Goal: Communication & Community: Answer question/provide support

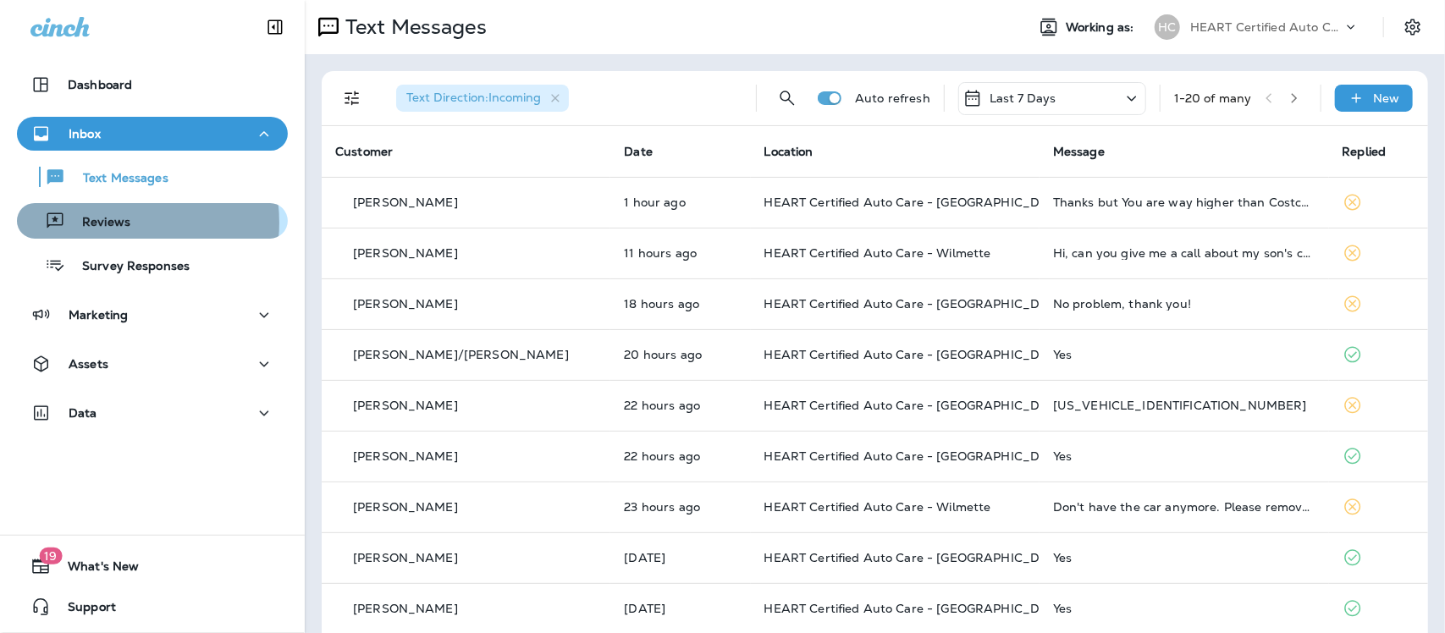
click at [111, 223] on p "Reviews" at bounding box center [97, 223] width 65 height 16
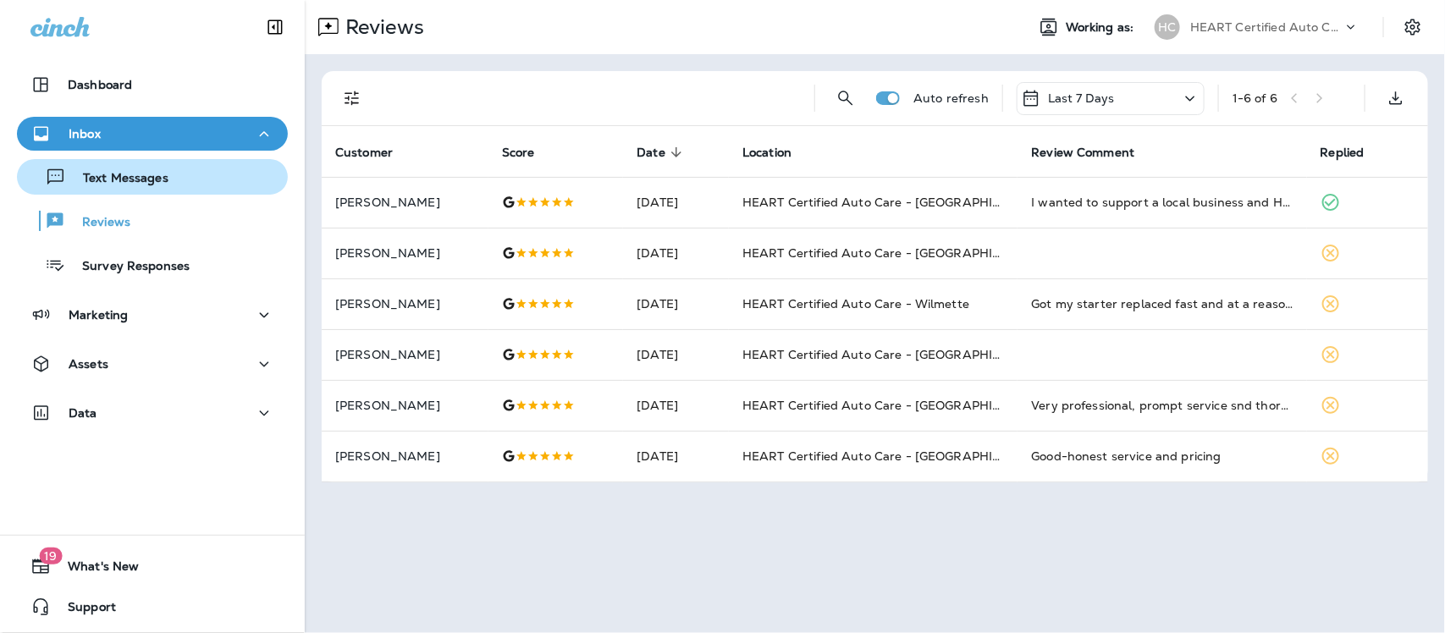
click at [133, 169] on div "Text Messages" at bounding box center [96, 176] width 145 height 25
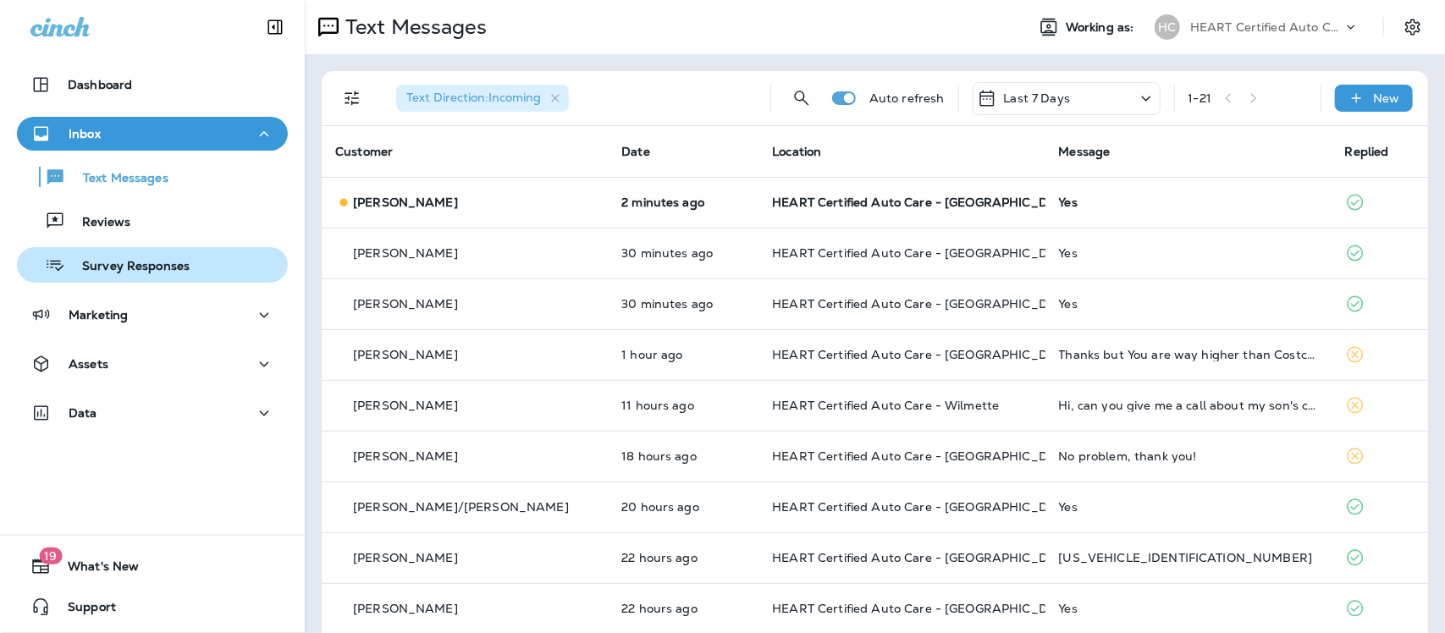
click at [163, 263] on p "Survey Responses" at bounding box center [127, 267] width 124 height 16
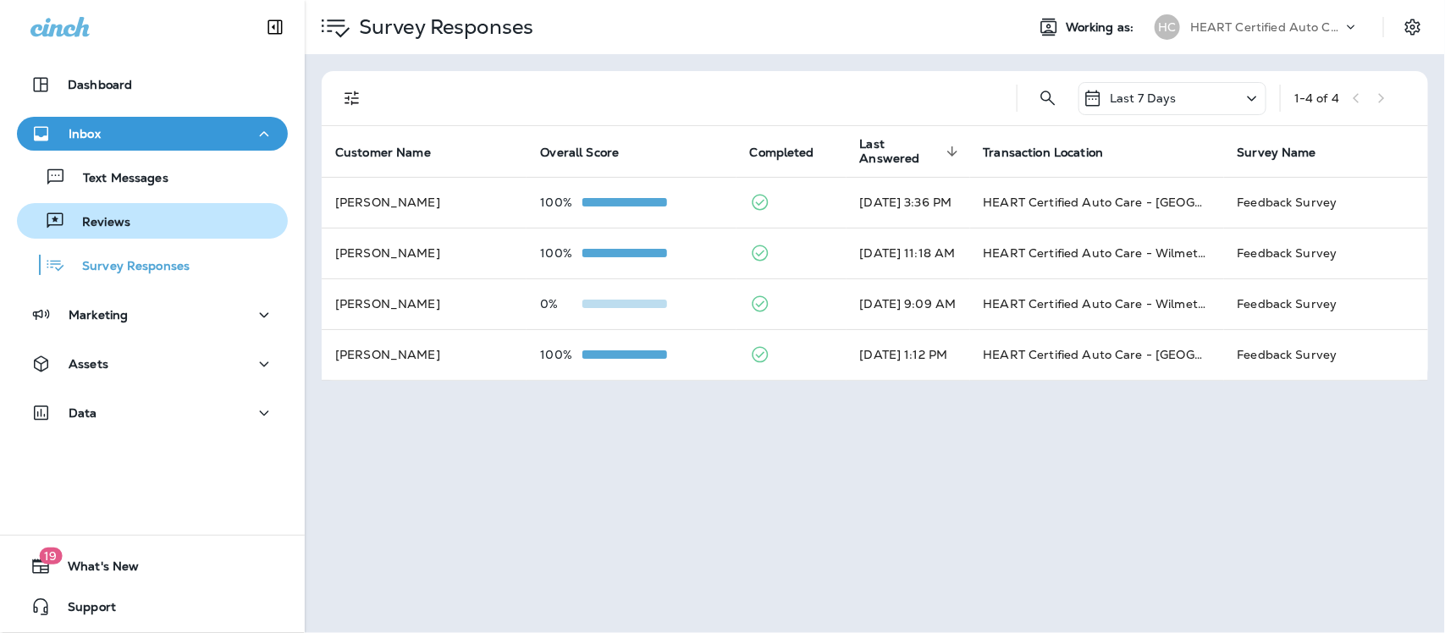
click at [133, 218] on div "Reviews" at bounding box center [152, 220] width 257 height 25
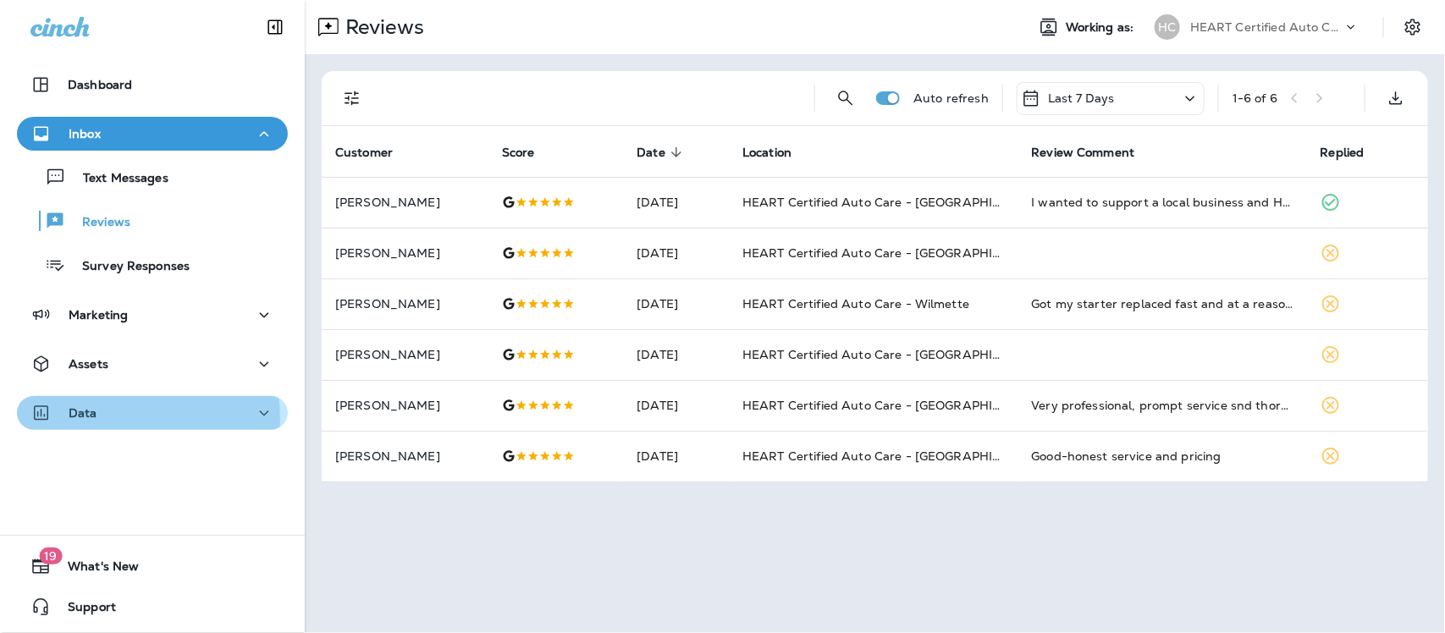
click at [102, 419] on div "Data" at bounding box center [152, 413] width 244 height 21
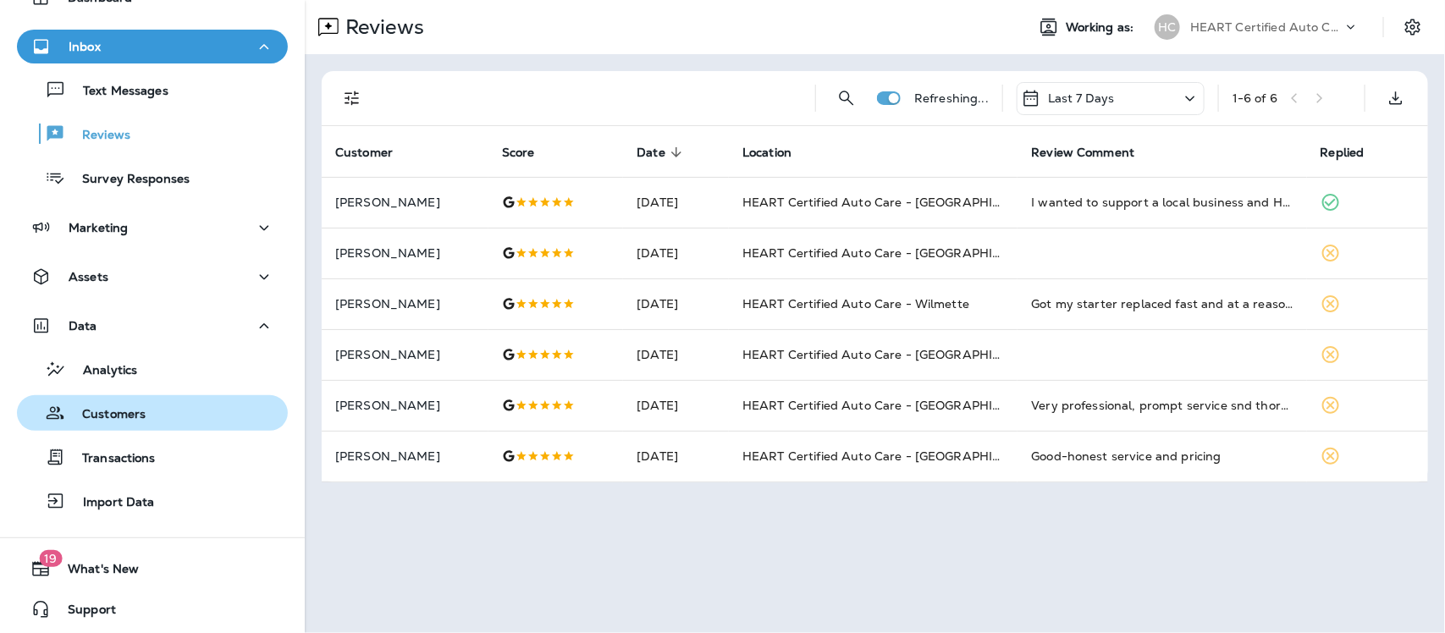
scroll to position [89, 0]
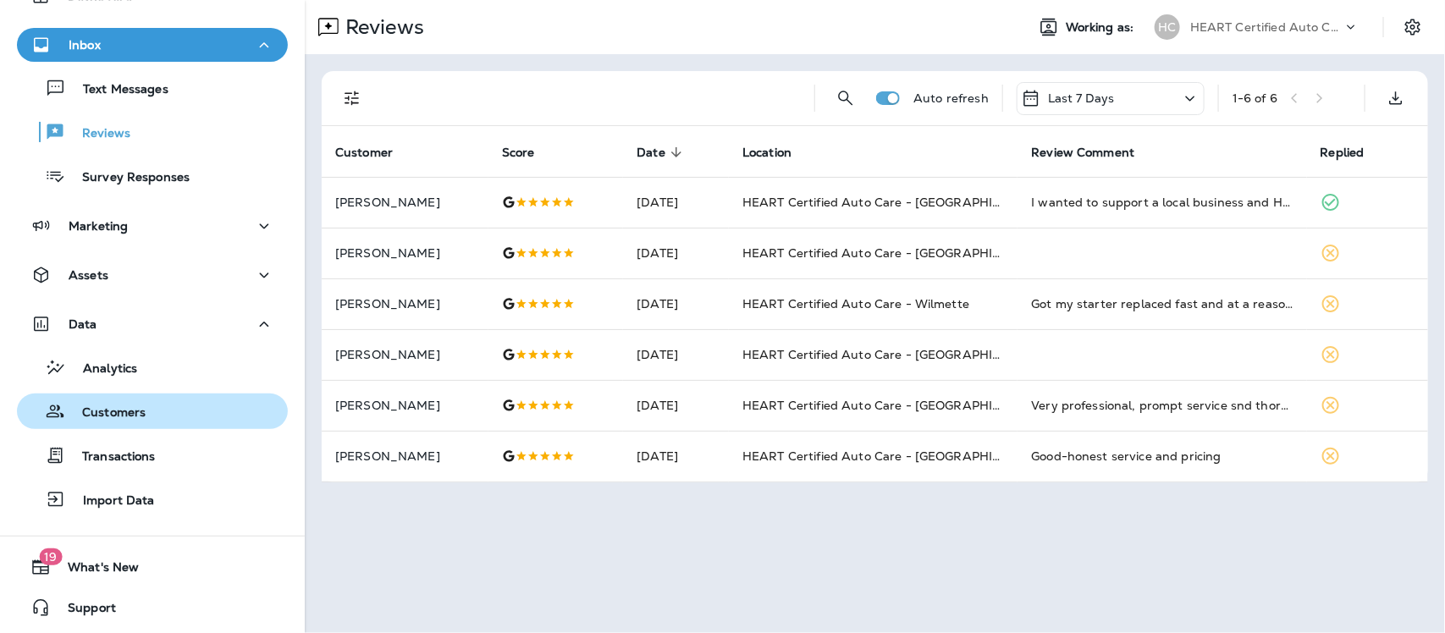
click at [113, 409] on p "Customers" at bounding box center [105, 413] width 80 height 16
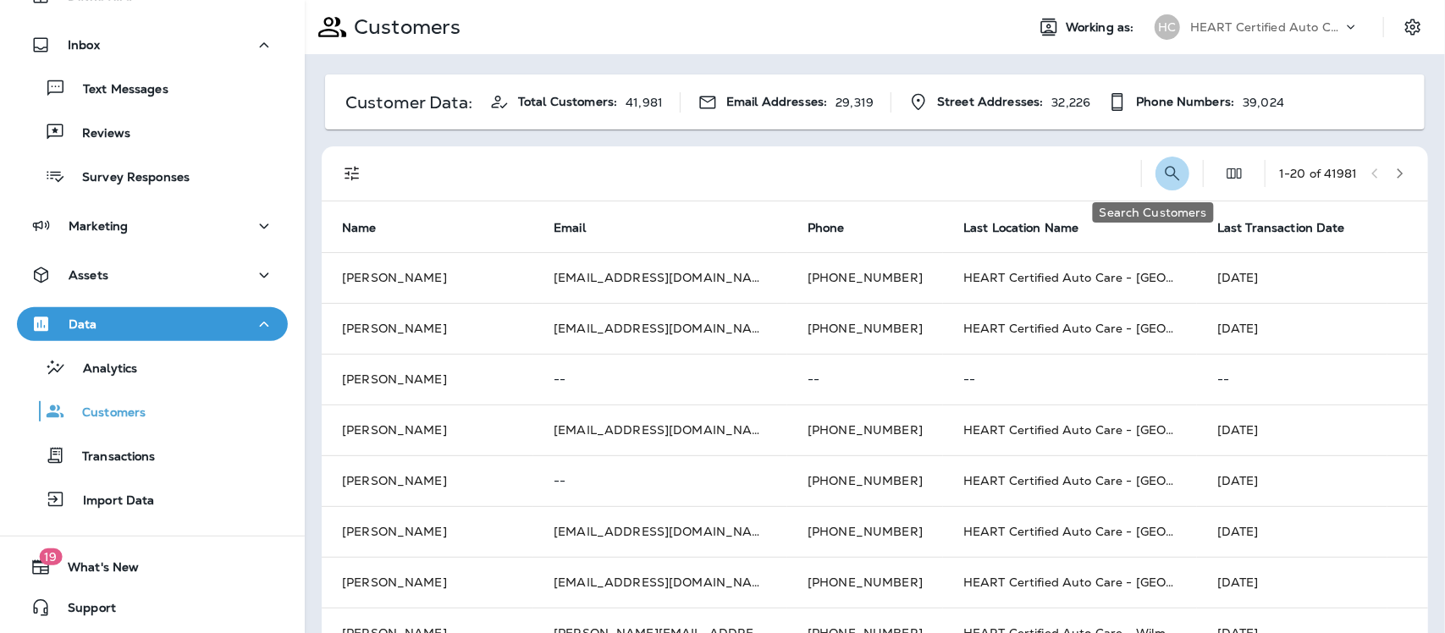
click at [1162, 172] on icon "Search Customers" at bounding box center [1172, 173] width 20 height 20
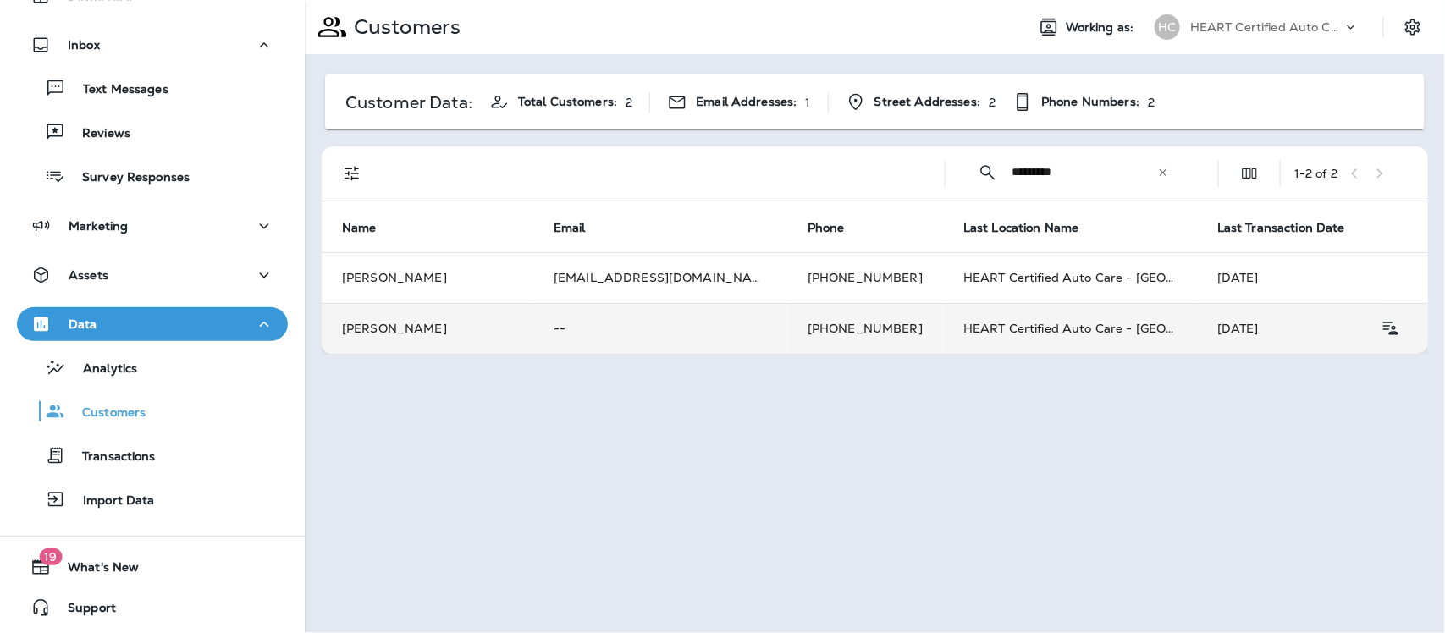
click at [381, 324] on td "[PERSON_NAME]" at bounding box center [428, 328] width 212 height 51
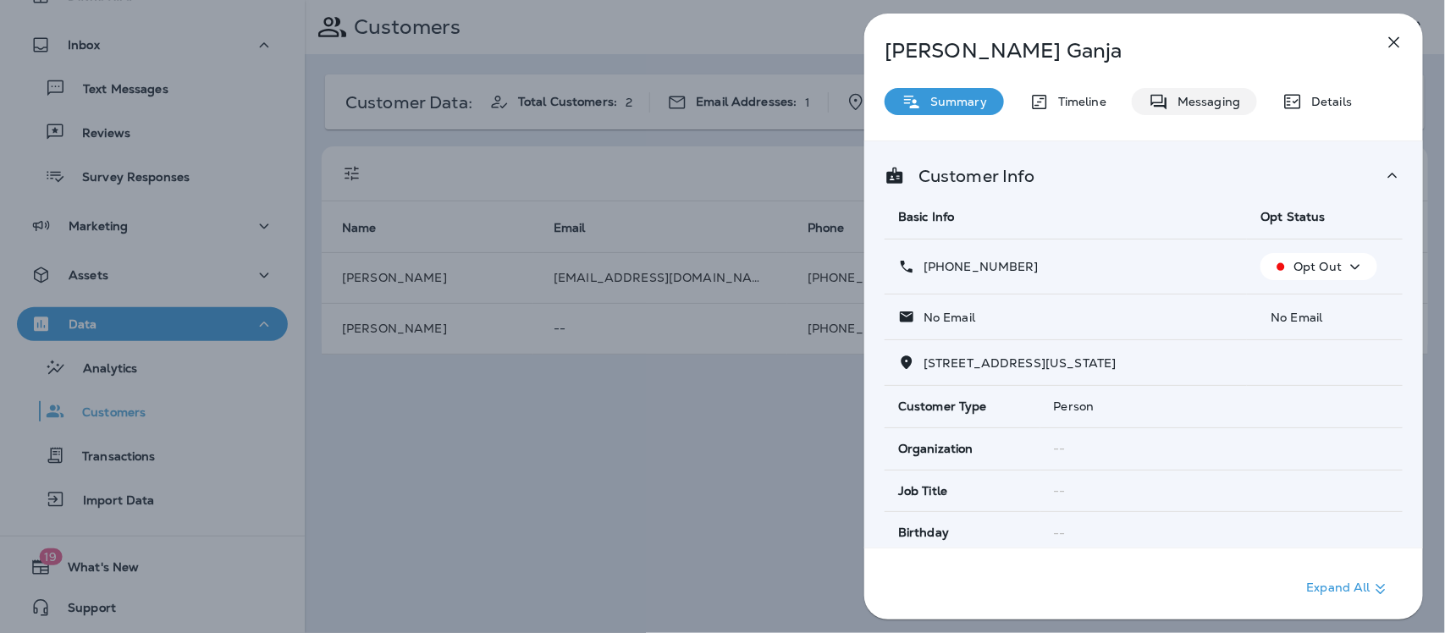
click at [1198, 102] on p "Messaging" at bounding box center [1204, 102] width 71 height 14
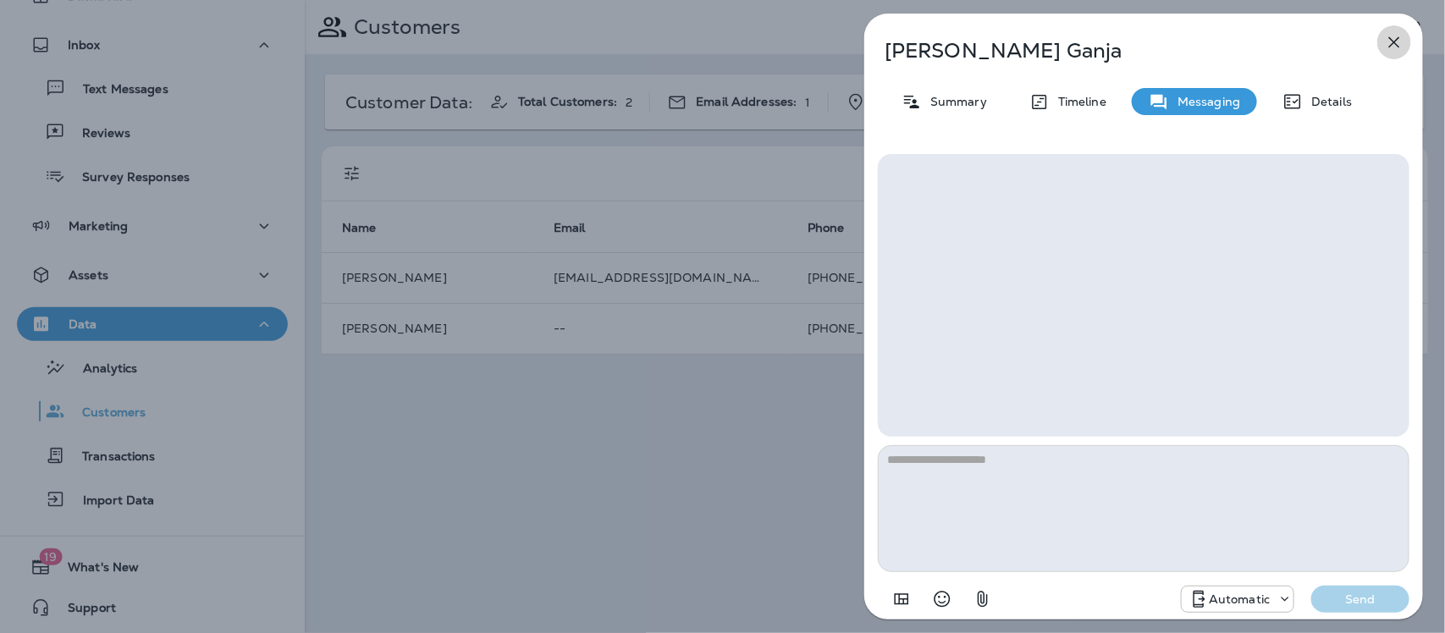
click at [1395, 41] on icon "button" at bounding box center [1394, 42] width 11 height 11
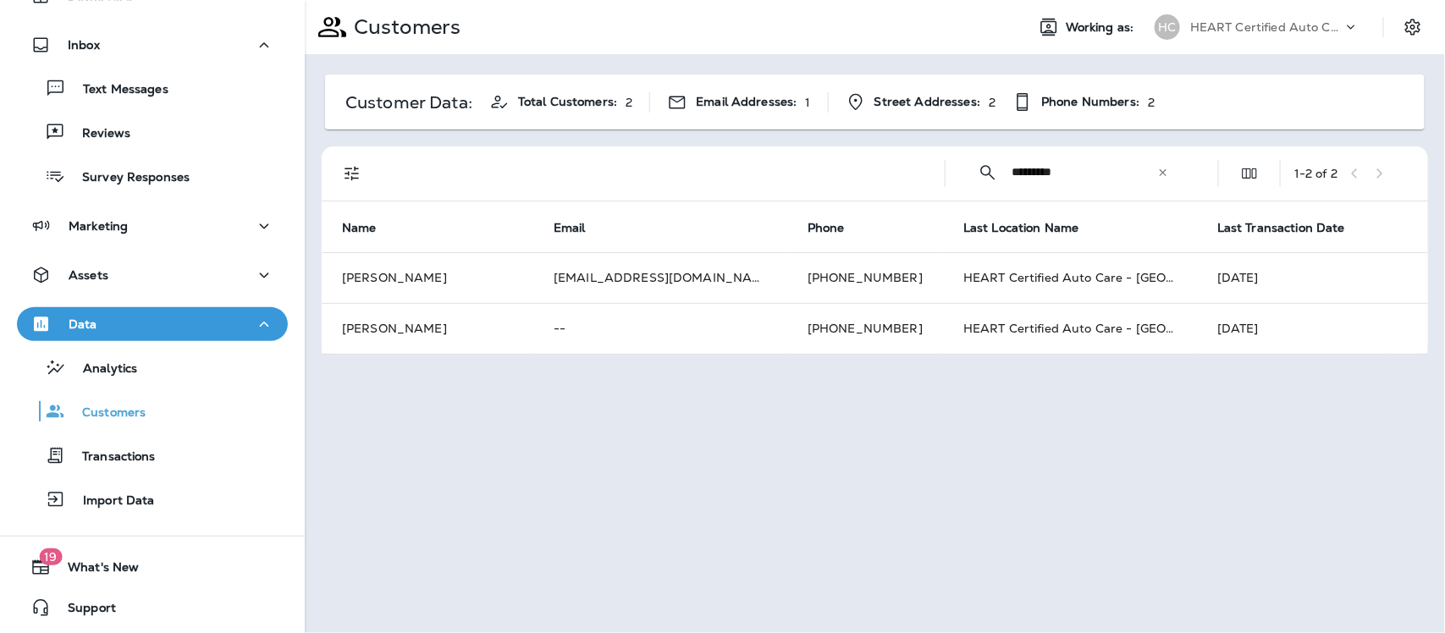
click at [1093, 175] on input "*********" at bounding box center [1084, 172] width 146 height 45
type input "*"
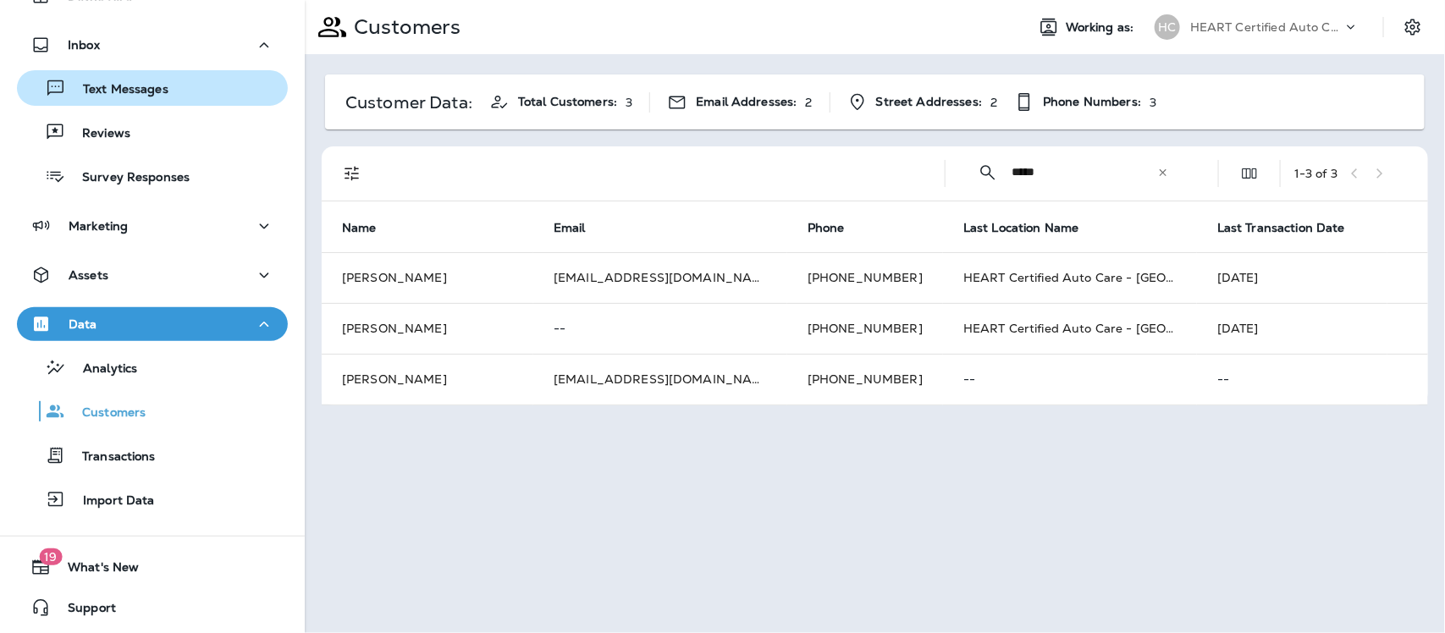
type input "*****"
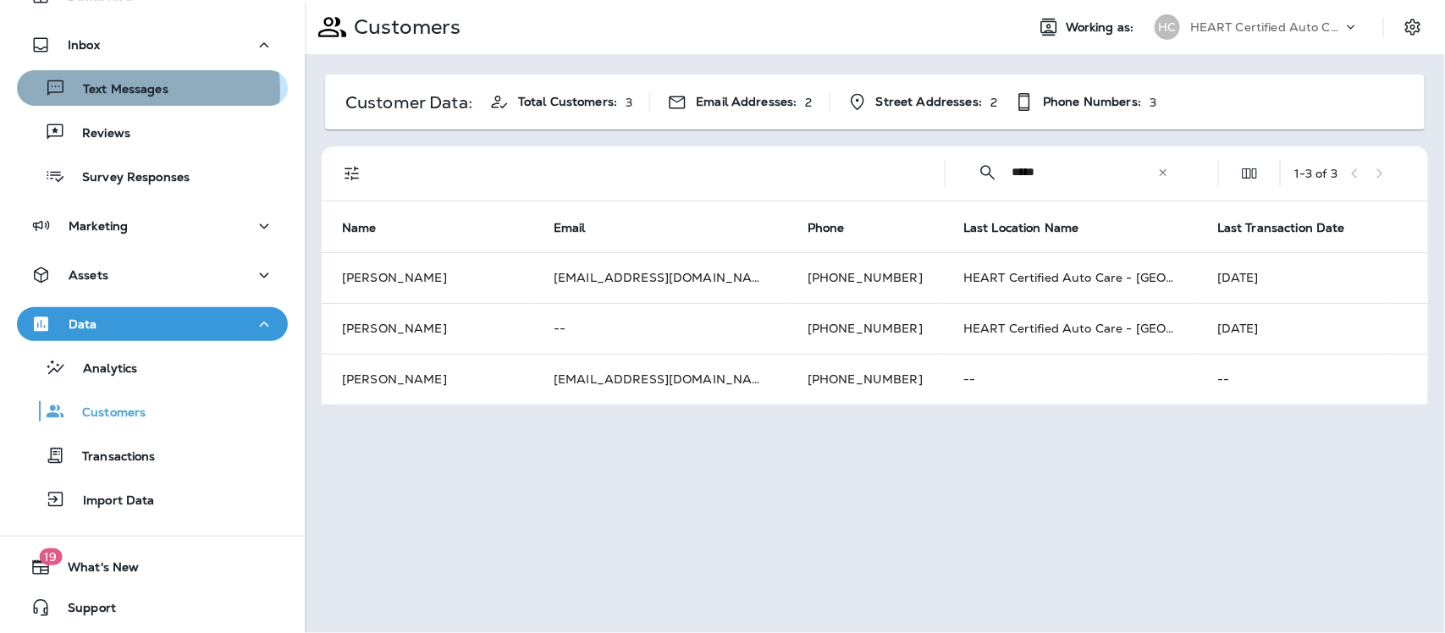
click at [124, 90] on p "Text Messages" at bounding box center [117, 90] width 102 height 16
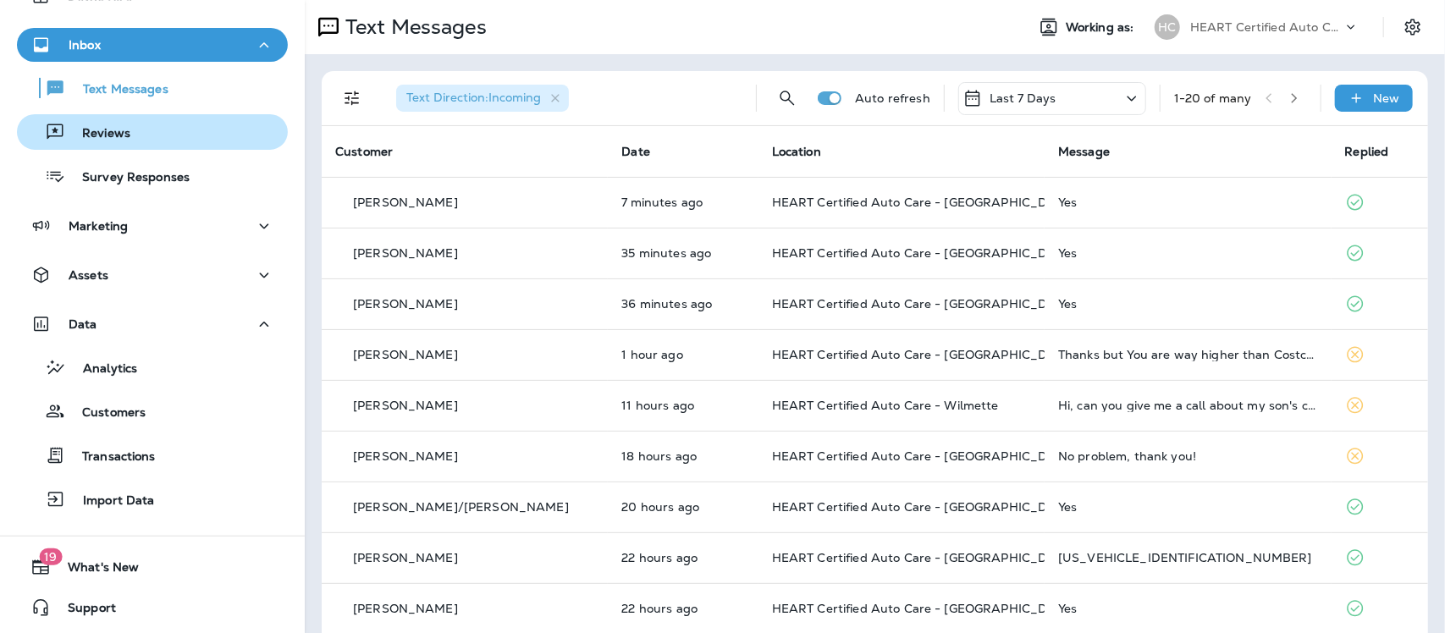
click at [107, 137] on p "Reviews" at bounding box center [97, 134] width 65 height 16
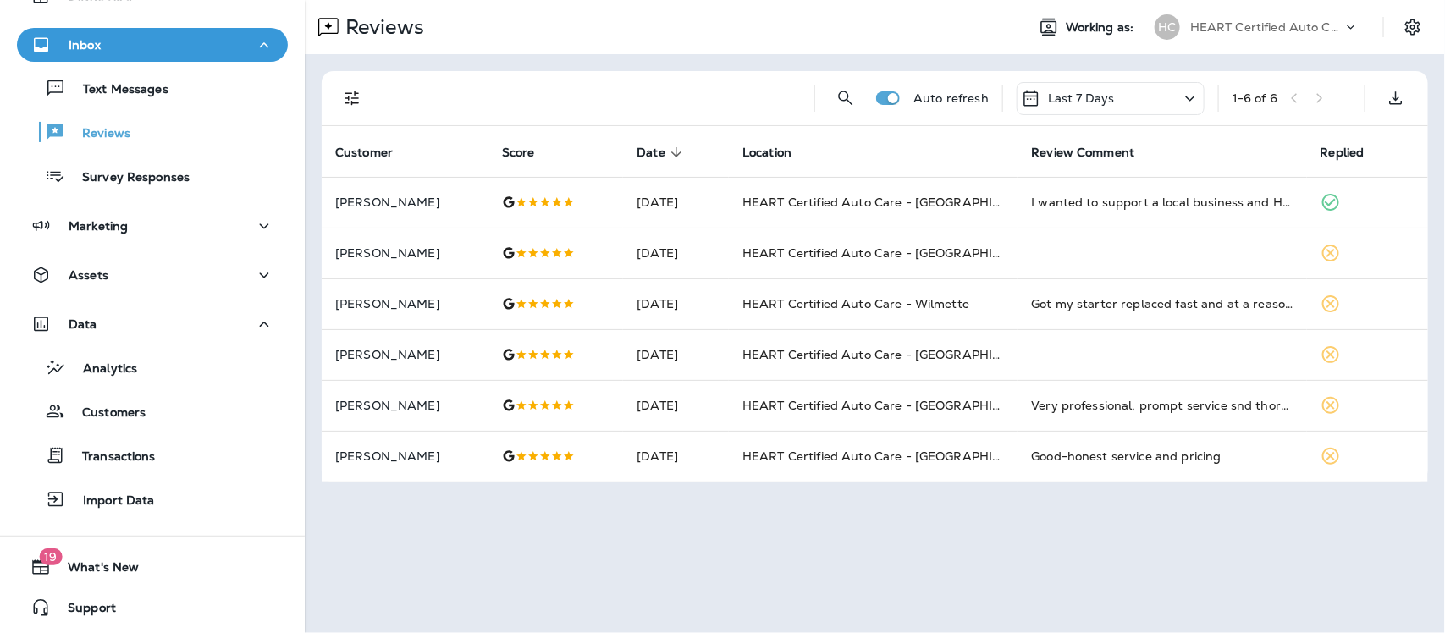
drag, startPoint x: 118, startPoint y: 85, endPoint x: 119, endPoint y: 57, distance: 28.8
click at [118, 85] on p "Text Messages" at bounding box center [117, 90] width 102 height 16
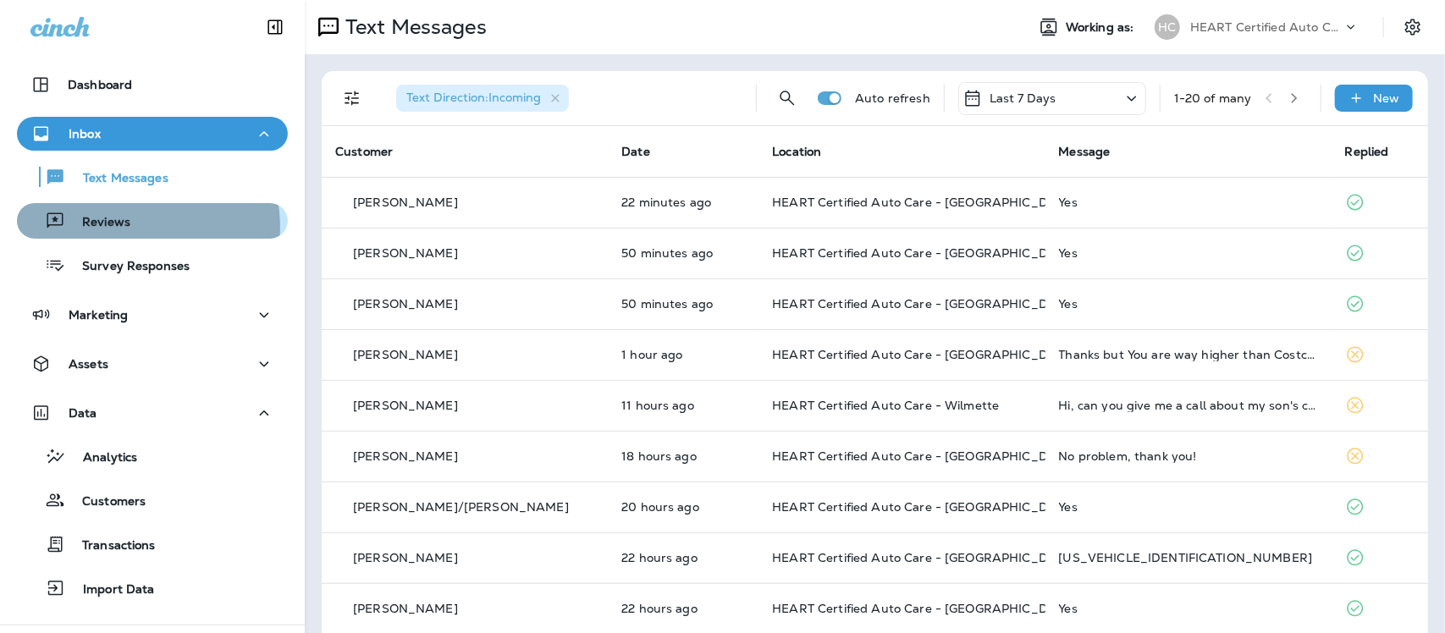
click at [134, 226] on div "Reviews" at bounding box center [152, 220] width 257 height 25
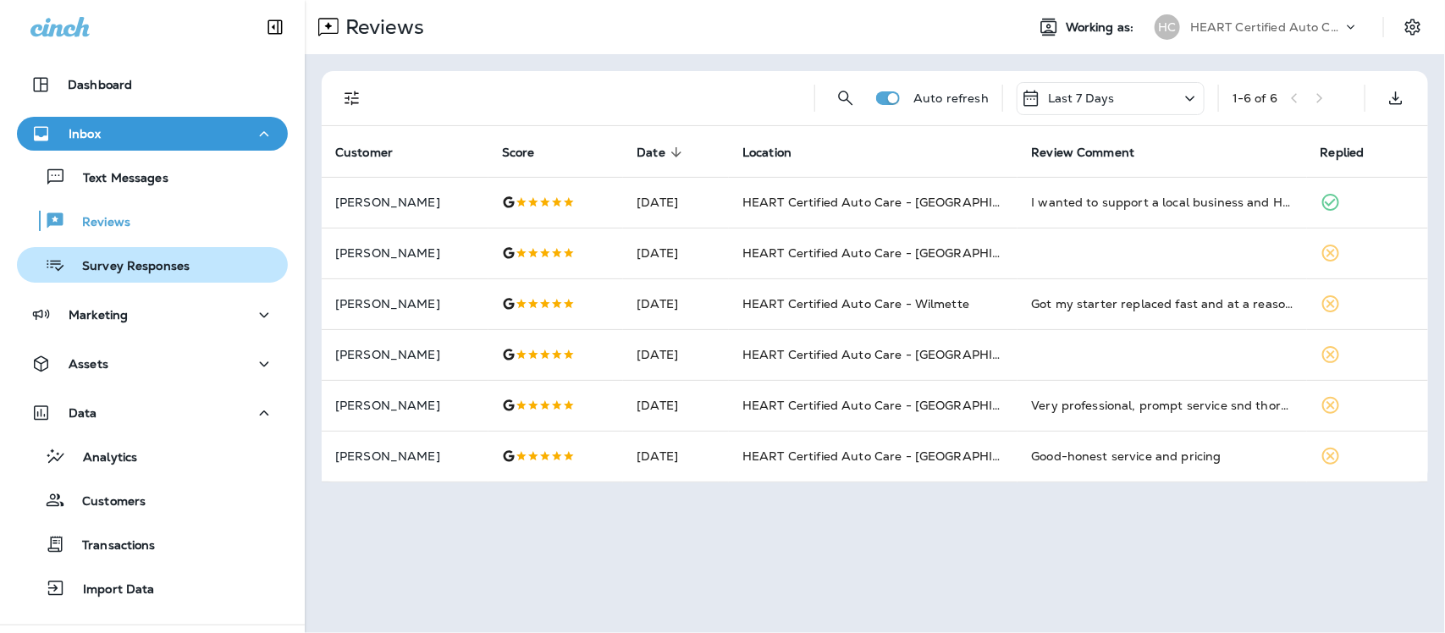
click at [136, 268] on p "Survey Responses" at bounding box center [127, 267] width 124 height 16
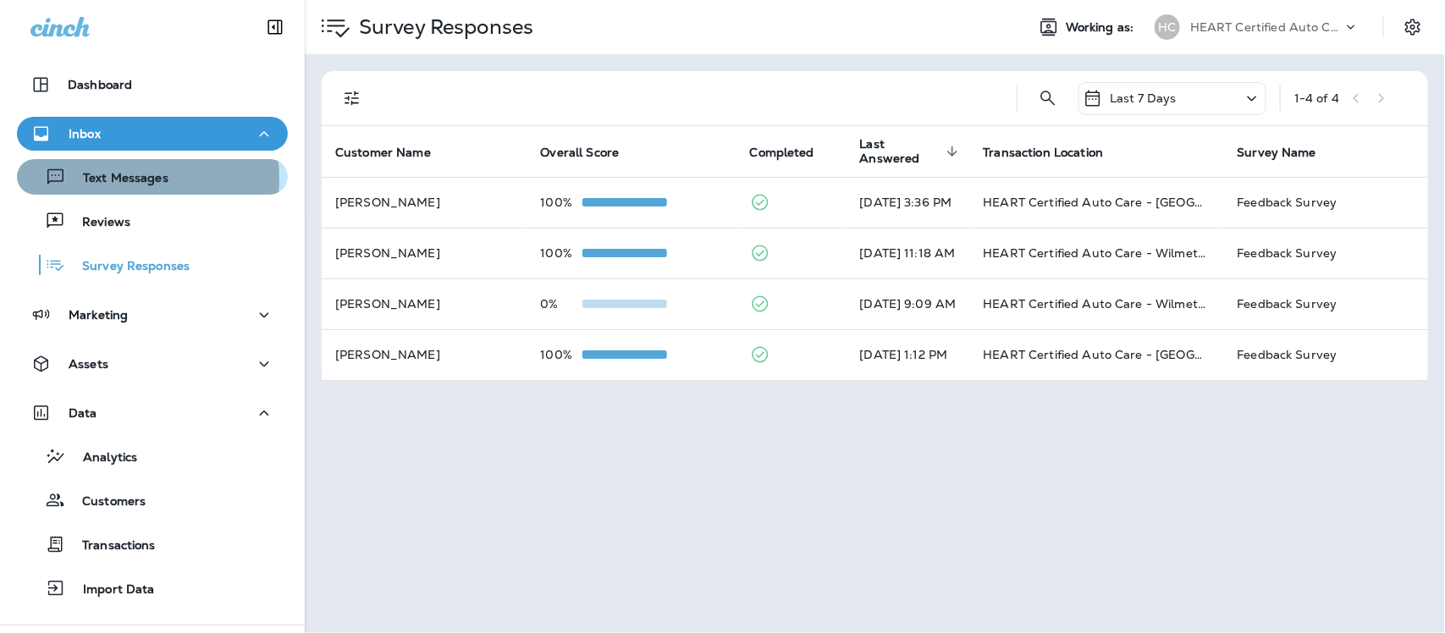
click at [107, 179] on p "Text Messages" at bounding box center [117, 179] width 102 height 16
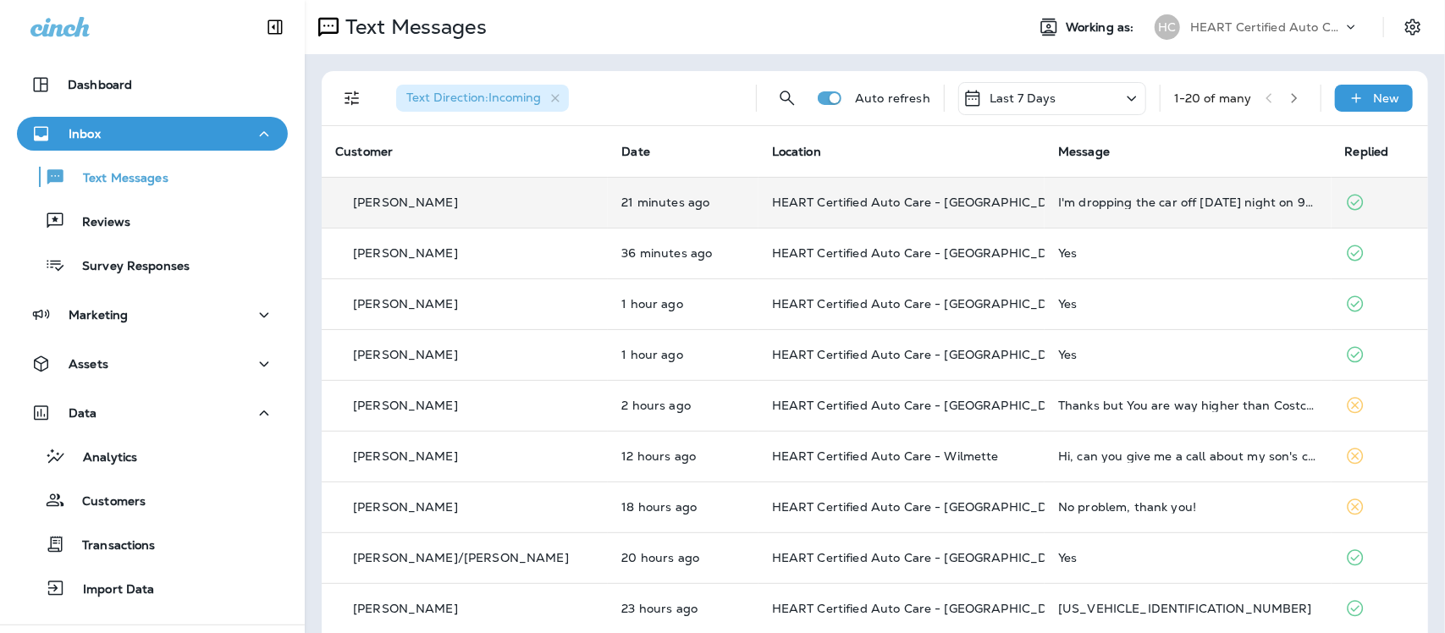
click at [1135, 210] on td "I'm dropping the car off [DATE] night on 9/22 for [DATE]. Is that what you mean?" at bounding box center [1187, 202] width 286 height 51
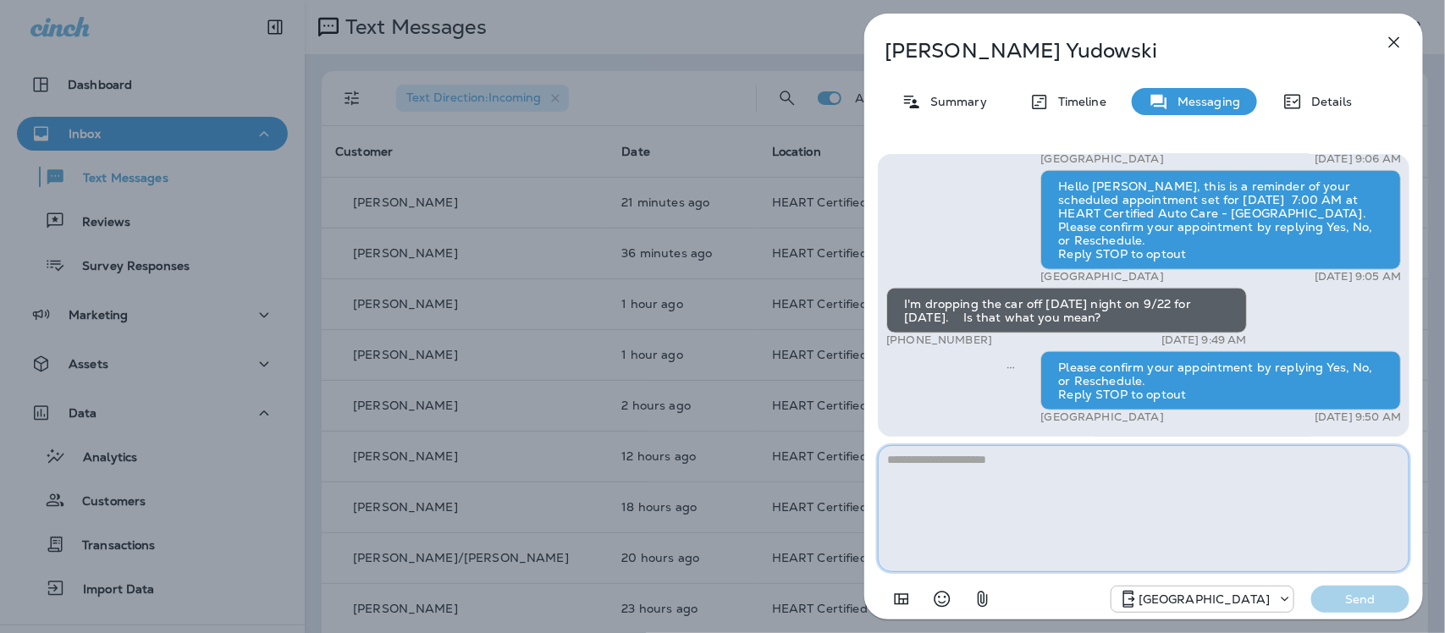
click at [1016, 476] on textarea at bounding box center [1143, 508] width 531 height 127
type textarea "**********"
click at [1352, 601] on p "Send" at bounding box center [1359, 599] width 71 height 15
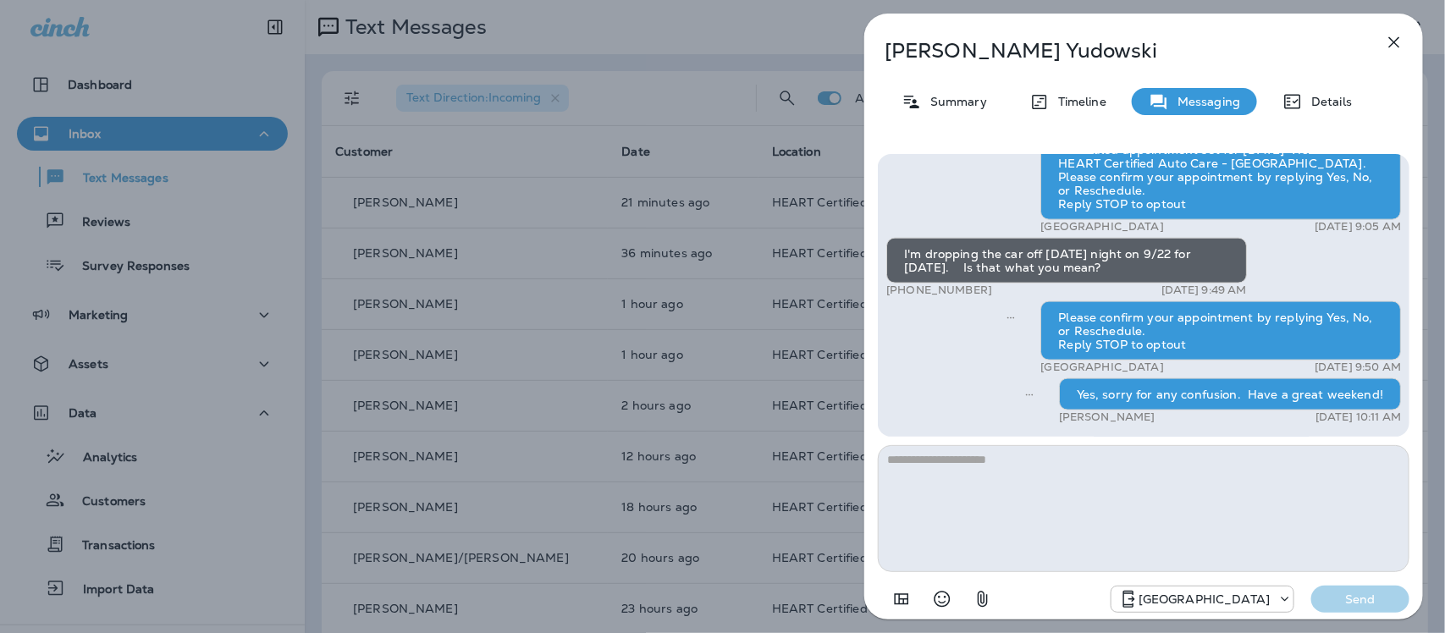
click at [1386, 40] on icon "button" at bounding box center [1394, 42] width 20 height 20
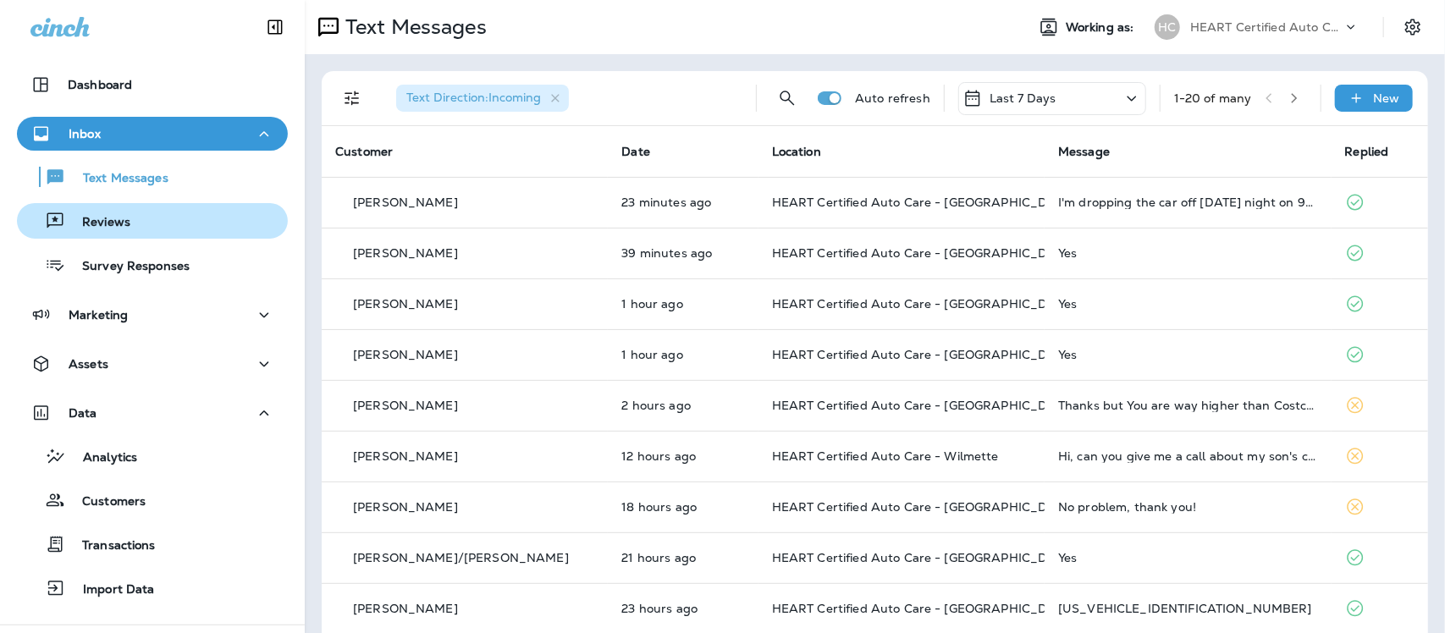
click at [102, 218] on p "Reviews" at bounding box center [97, 223] width 65 height 16
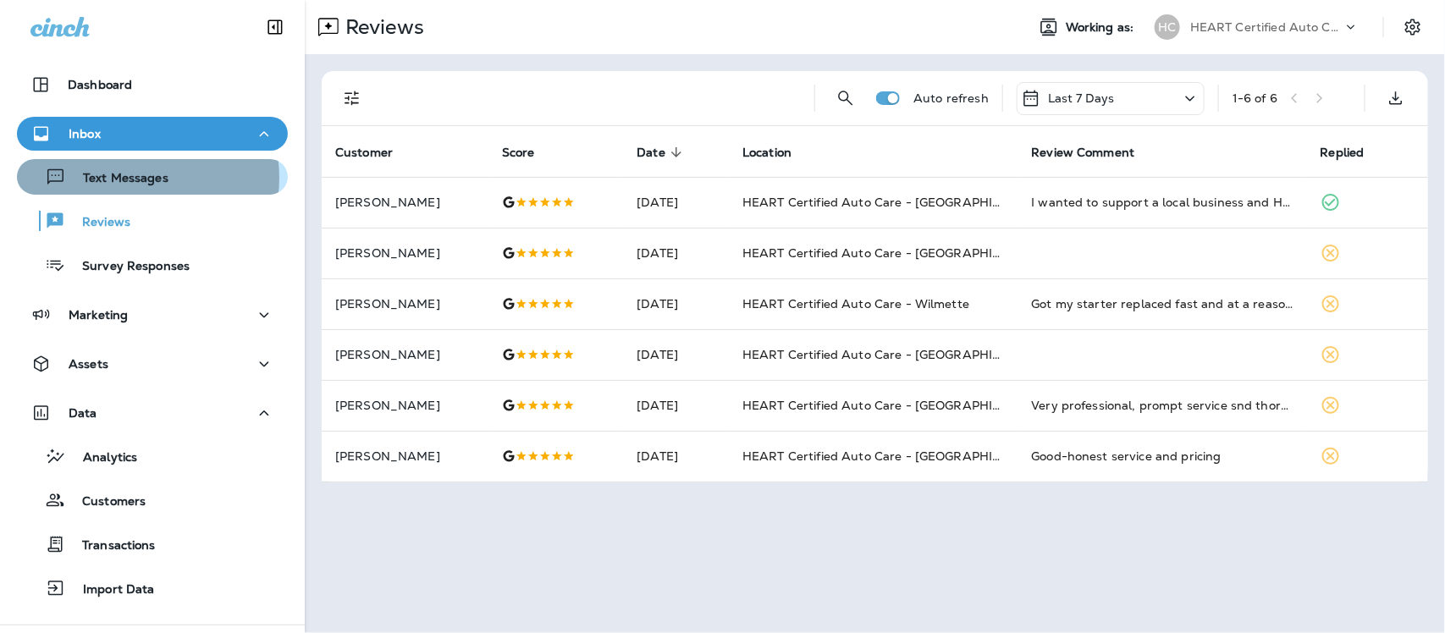
click at [129, 178] on p "Text Messages" at bounding box center [117, 179] width 102 height 16
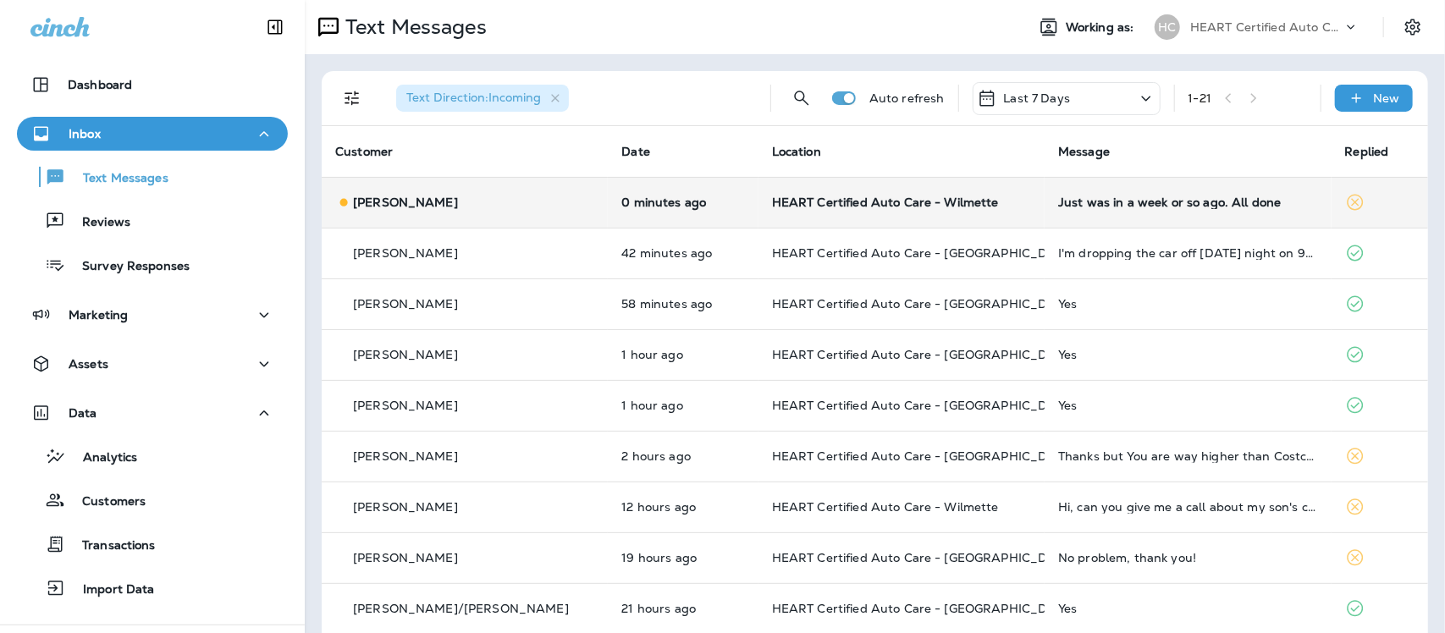
click at [1121, 206] on div "Just was in a week or so ago. All done" at bounding box center [1187, 203] width 259 height 14
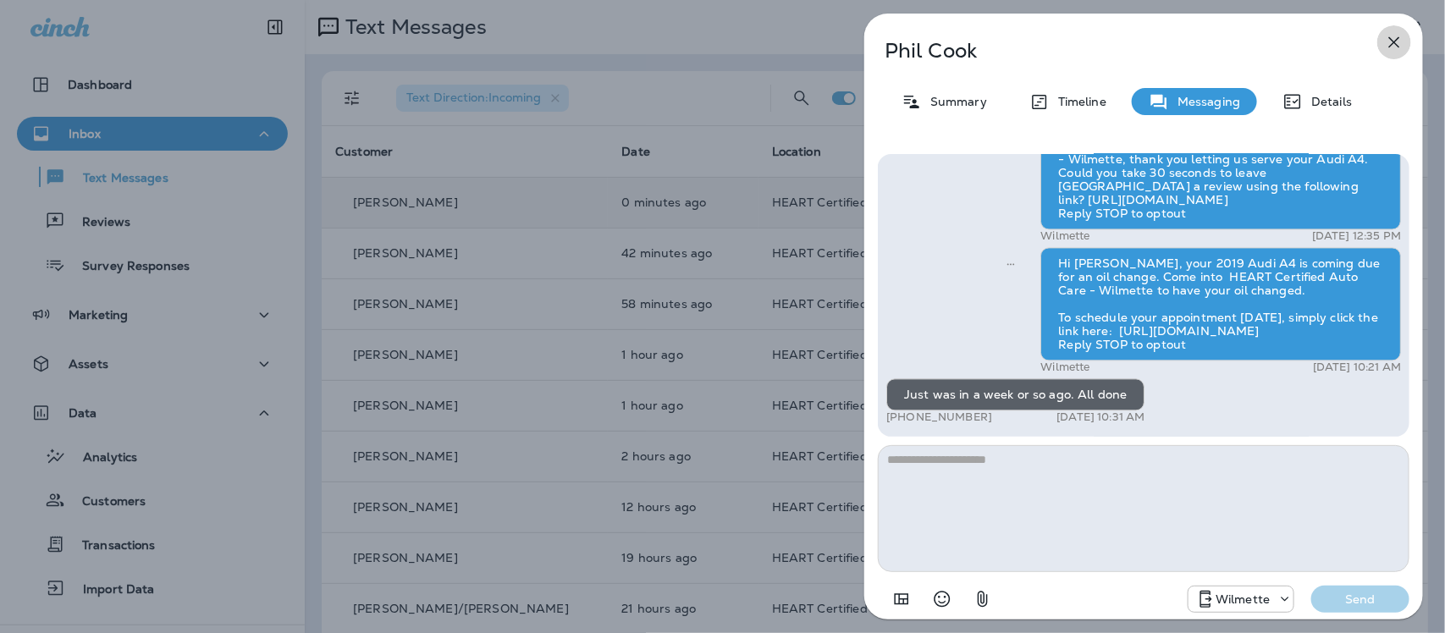
click at [1396, 39] on icon "button" at bounding box center [1394, 42] width 20 height 20
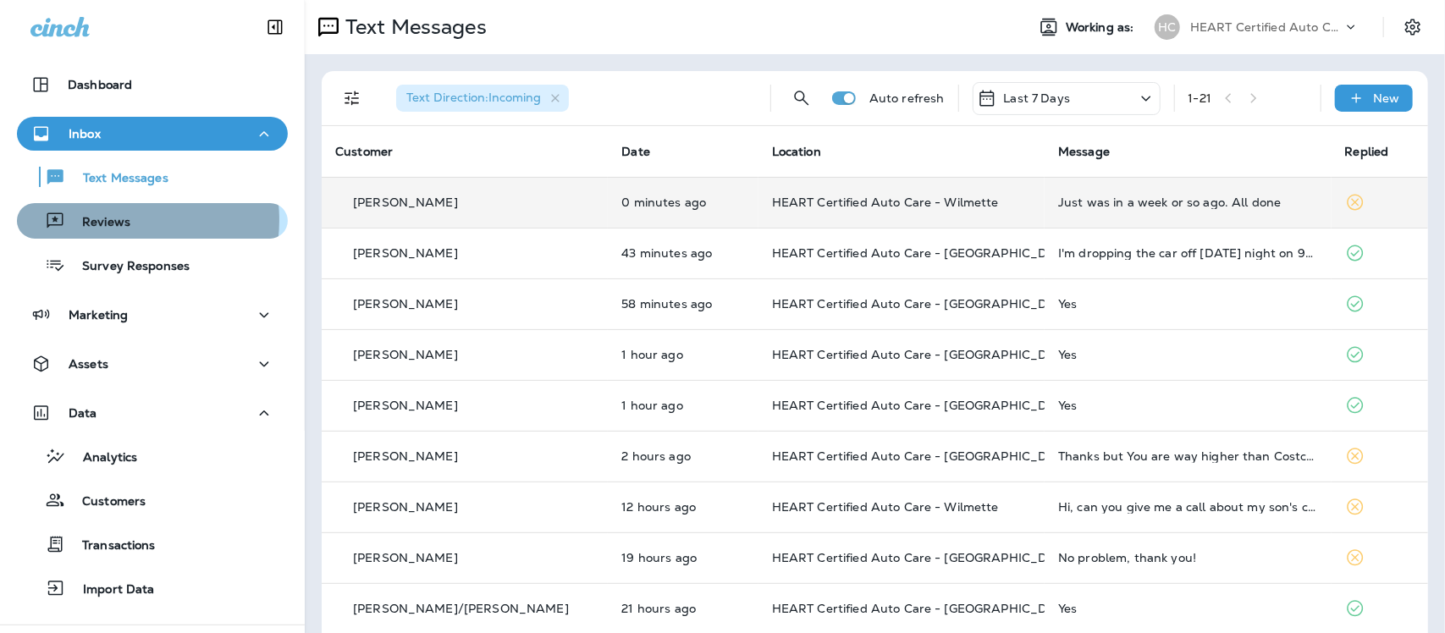
click at [108, 220] on p "Reviews" at bounding box center [97, 223] width 65 height 16
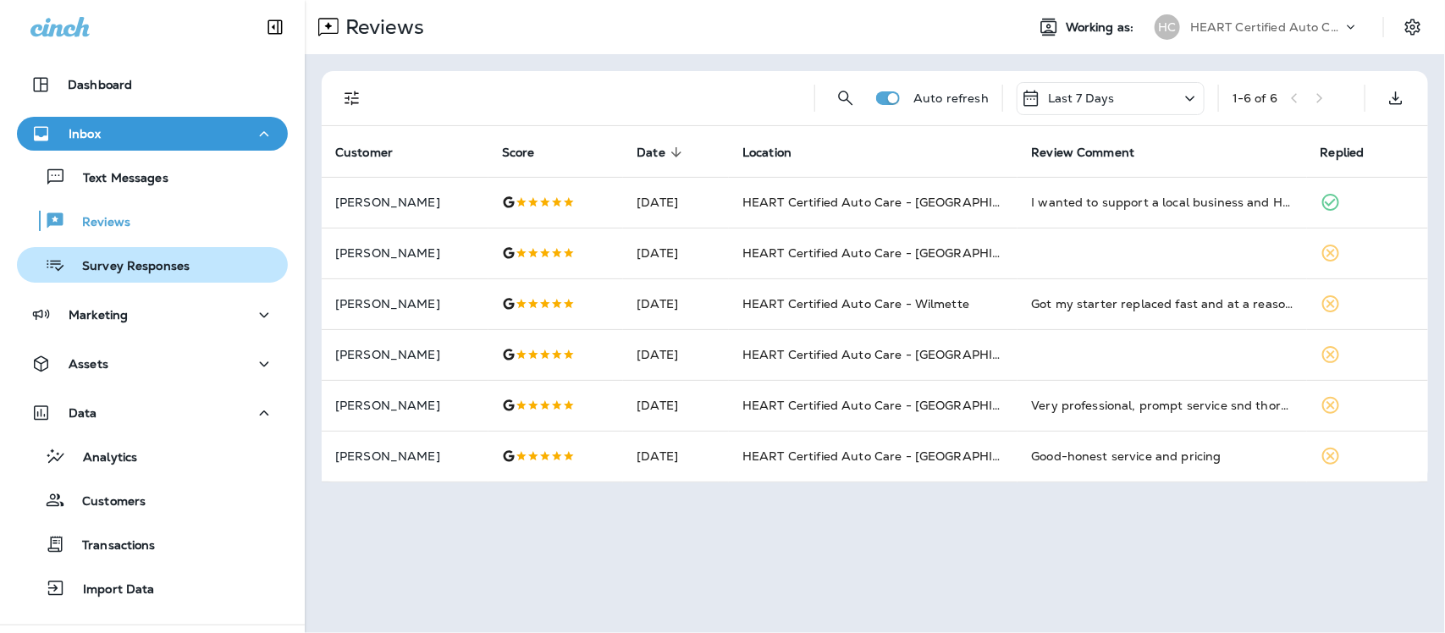
click at [96, 272] on p "Survey Responses" at bounding box center [127, 267] width 124 height 16
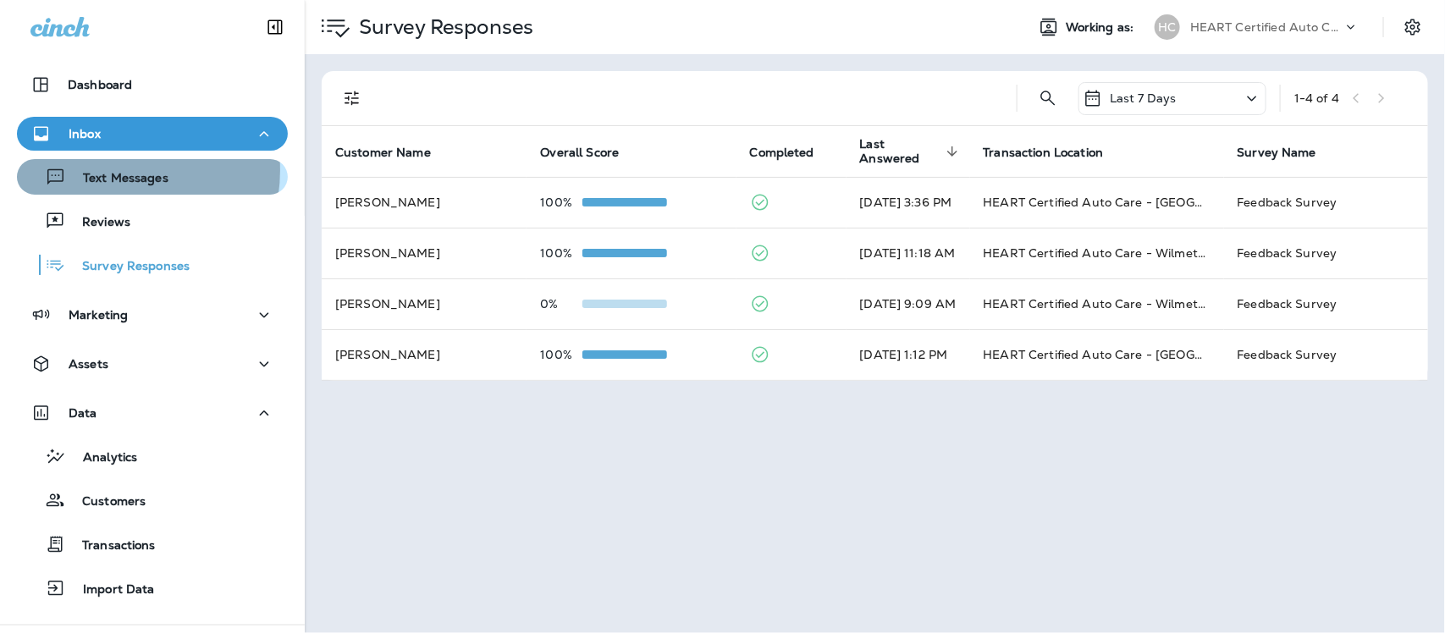
click at [107, 171] on p "Text Messages" at bounding box center [117, 179] width 102 height 16
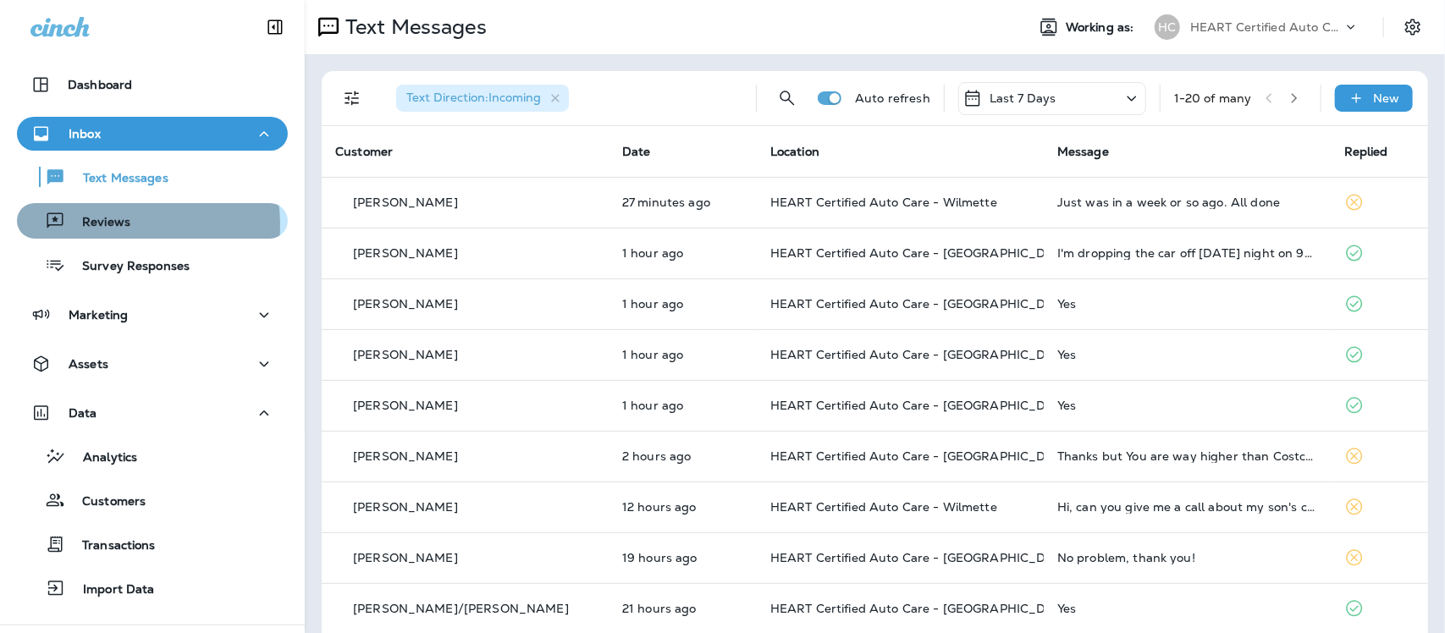
click at [107, 224] on p "Reviews" at bounding box center [97, 223] width 65 height 16
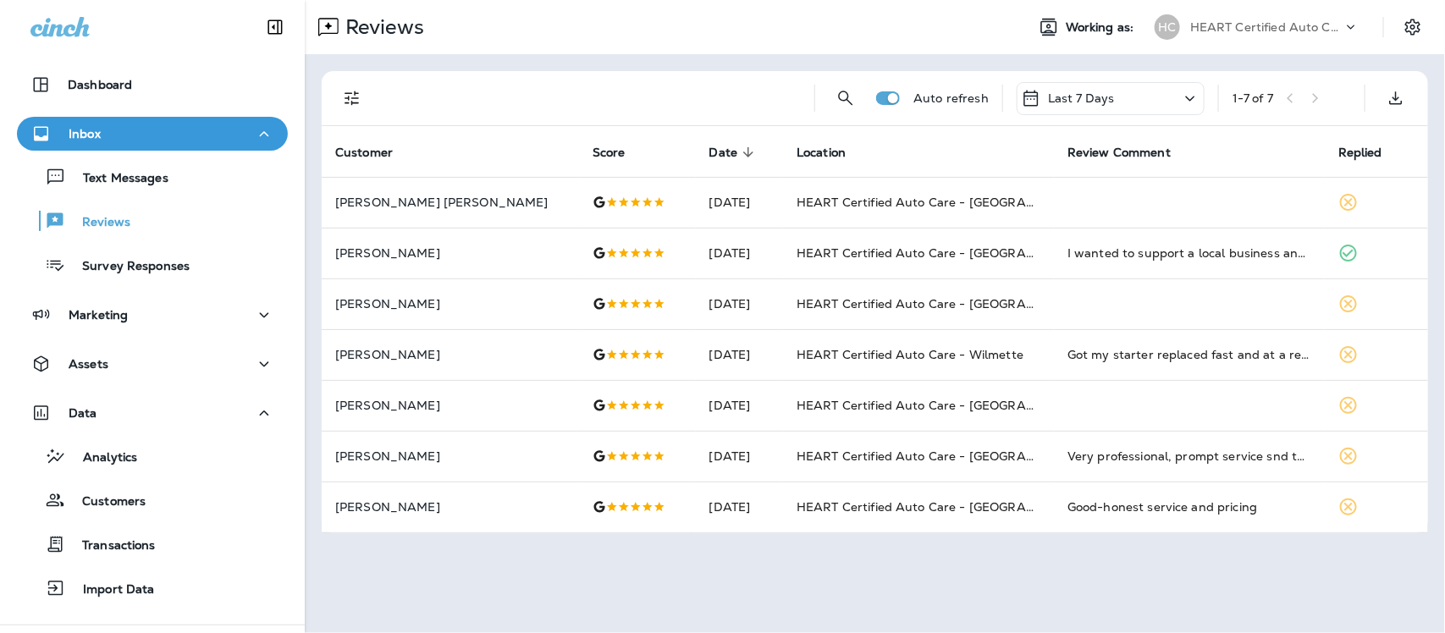
drag, startPoint x: 127, startPoint y: 170, endPoint x: 129, endPoint y: 142, distance: 28.0
click at [127, 169] on div "Text Messages" at bounding box center [96, 176] width 145 height 25
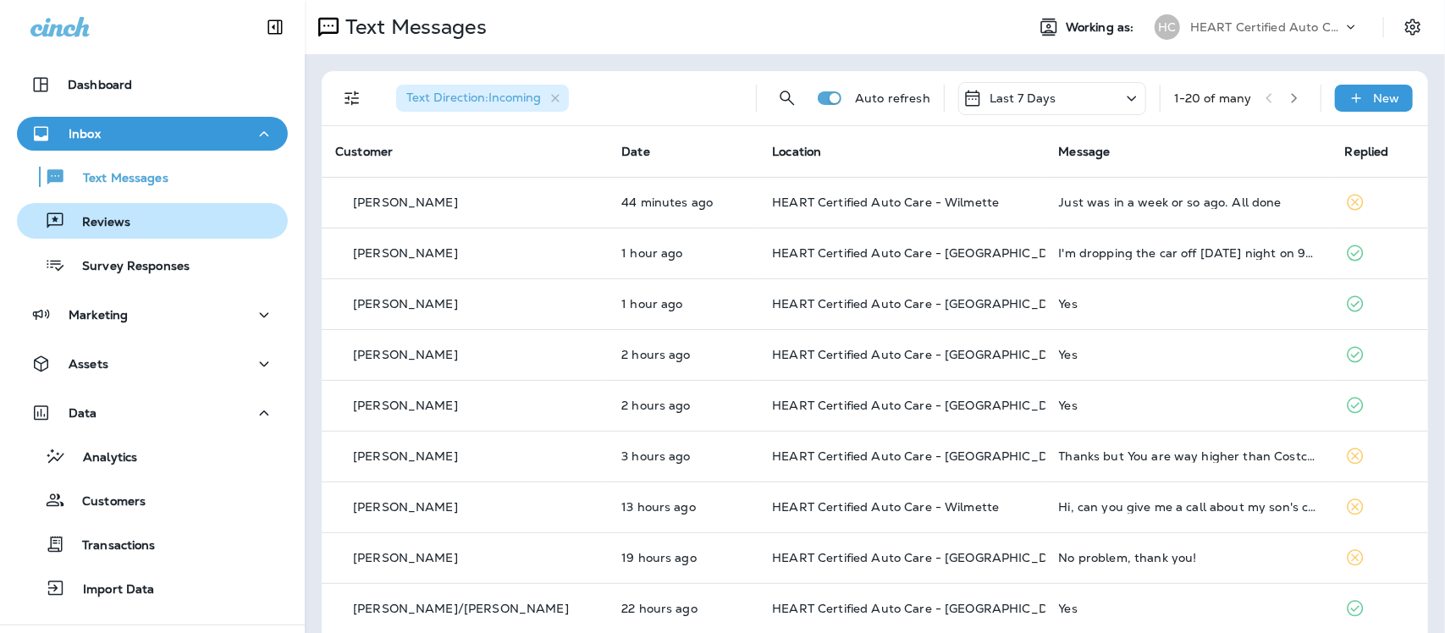
click at [114, 220] on p "Reviews" at bounding box center [97, 223] width 65 height 16
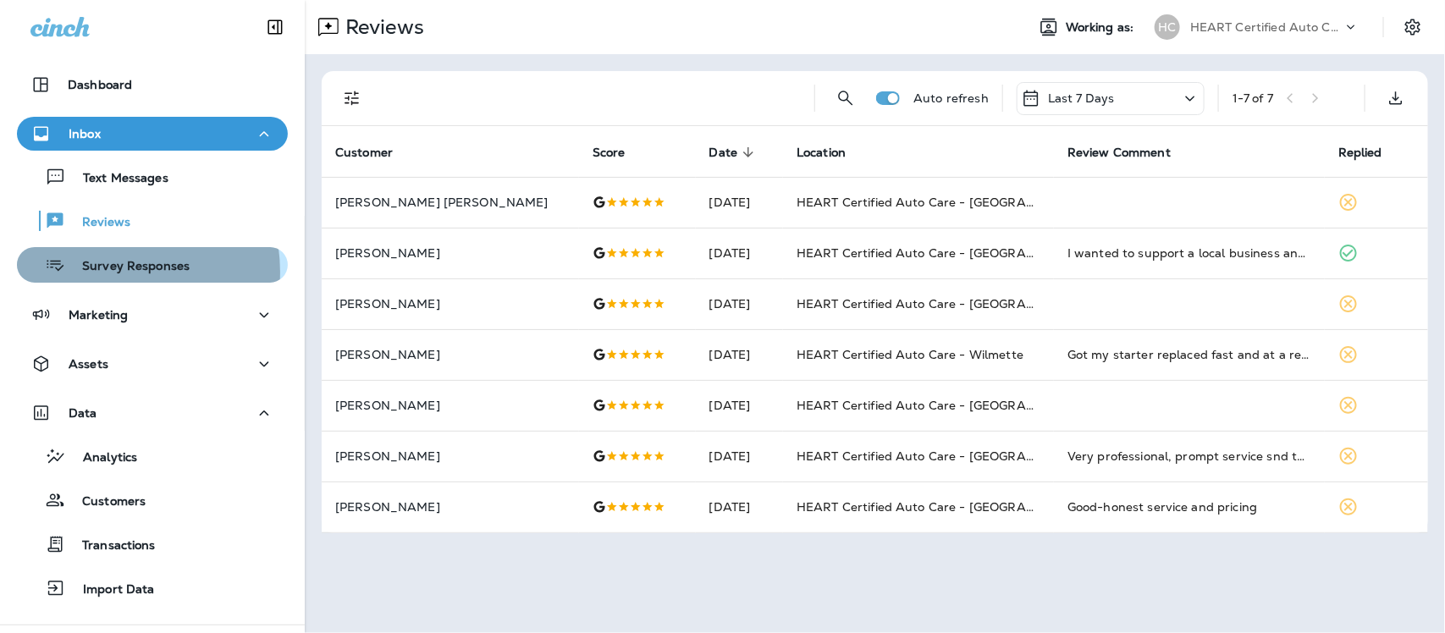
click at [108, 272] on p "Survey Responses" at bounding box center [127, 267] width 124 height 16
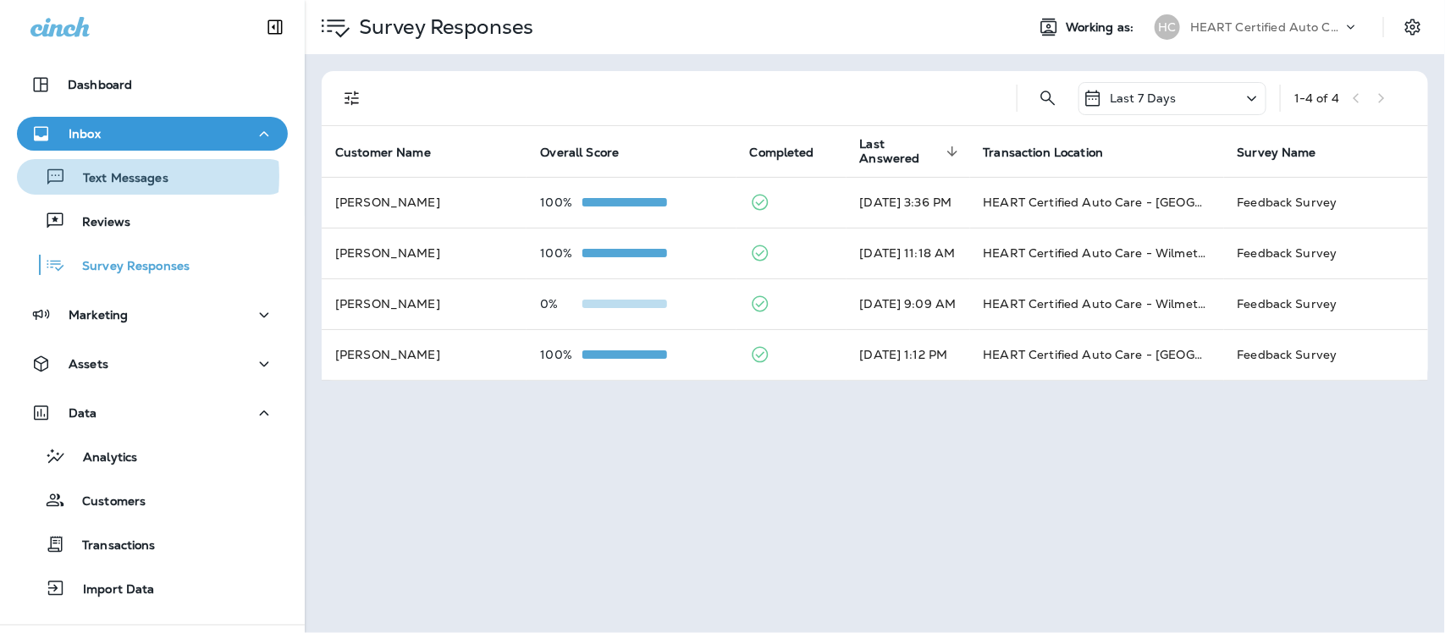
drag, startPoint x: 102, startPoint y: 176, endPoint x: 97, endPoint y: 34, distance: 142.2
click at [102, 172] on p "Text Messages" at bounding box center [117, 179] width 102 height 16
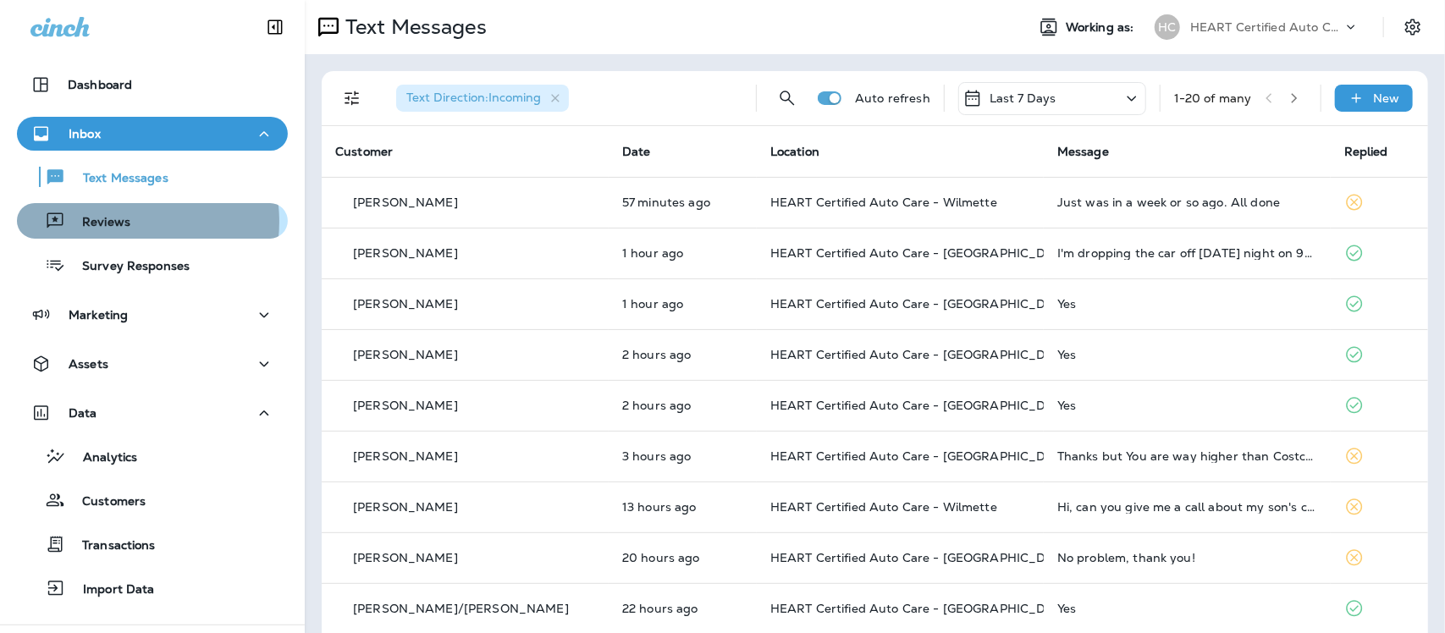
click at [115, 221] on p "Reviews" at bounding box center [97, 223] width 65 height 16
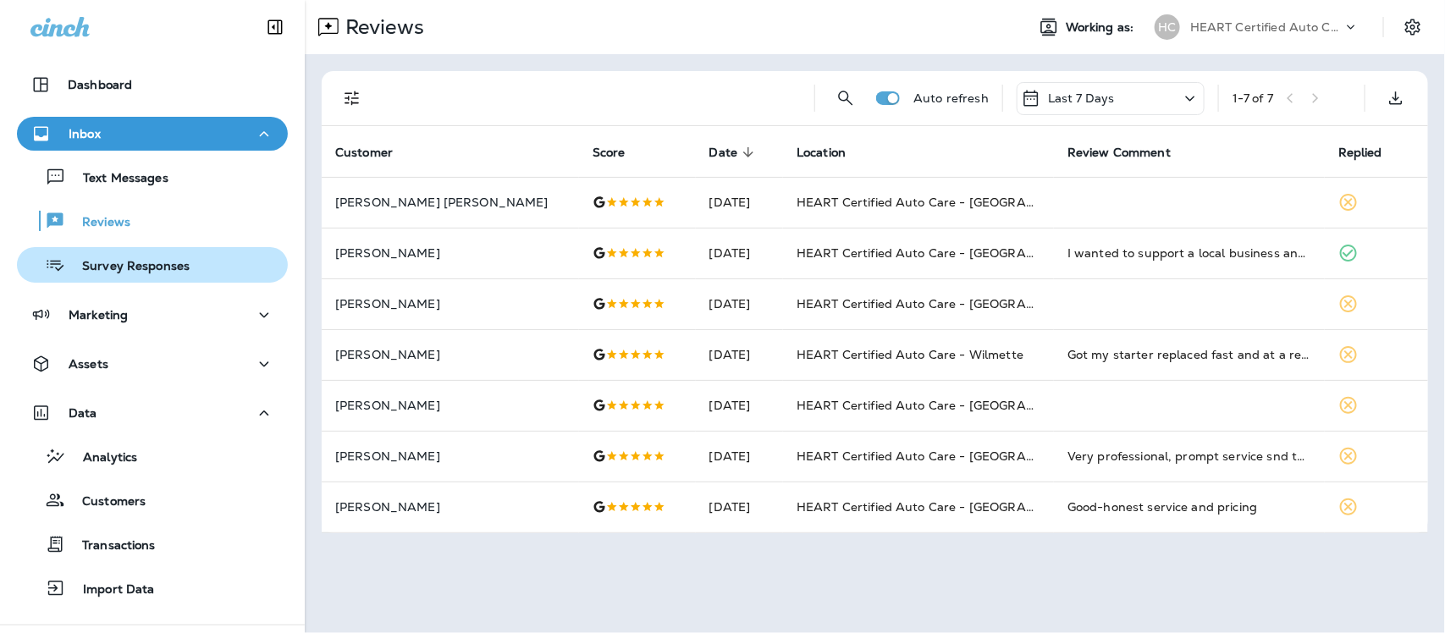
click at [148, 273] on p "Survey Responses" at bounding box center [127, 267] width 124 height 16
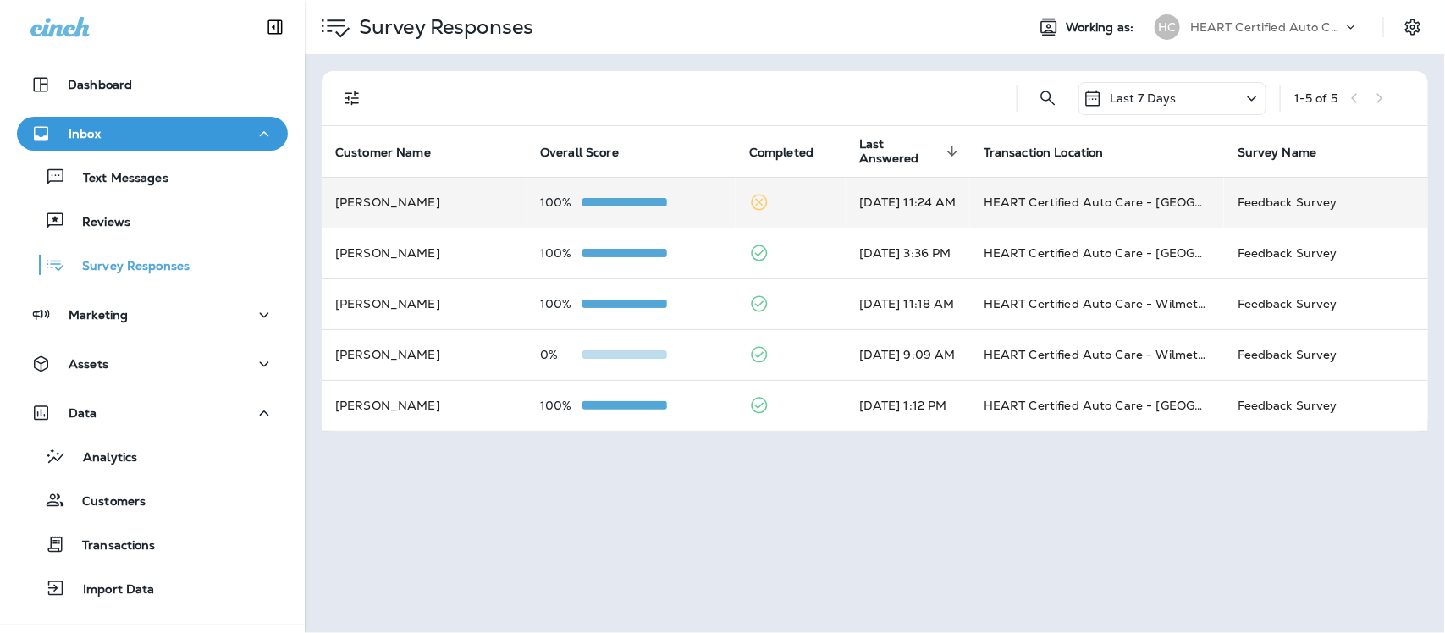
click at [962, 200] on td "[DATE] 11:24 AM" at bounding box center [907, 202] width 124 height 51
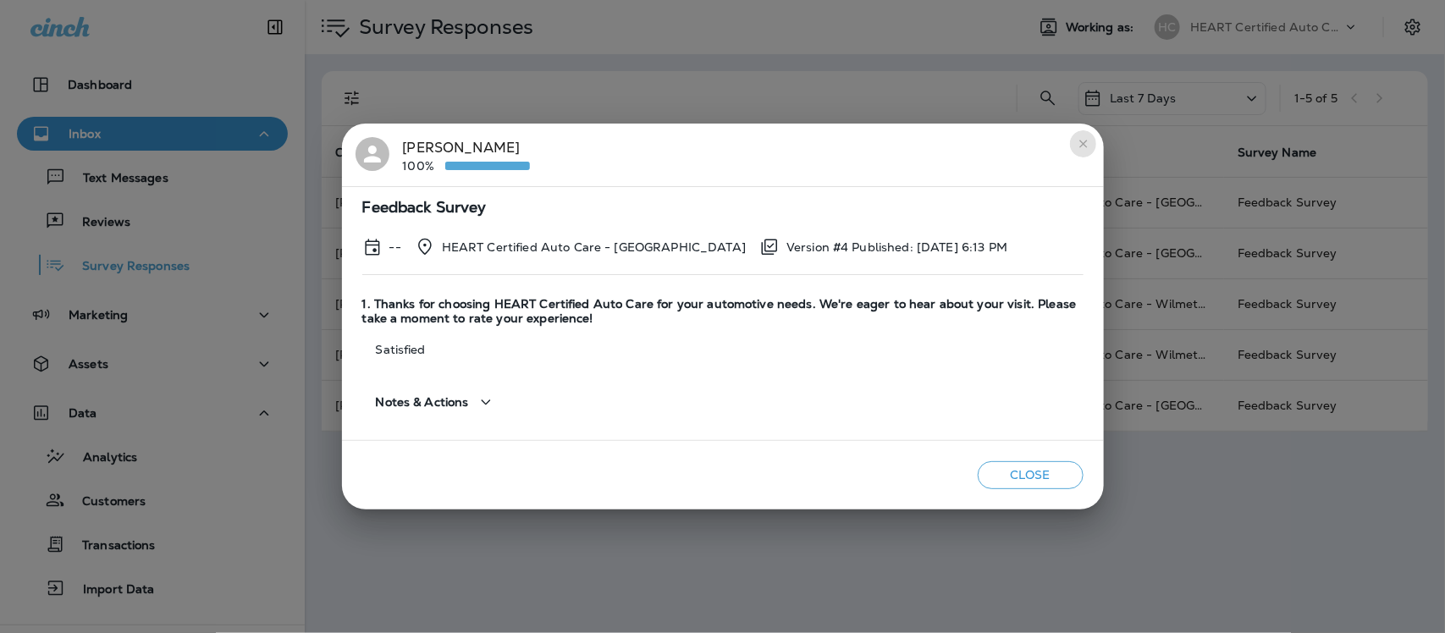
drag, startPoint x: 1083, startPoint y: 141, endPoint x: 1060, endPoint y: 140, distance: 22.9
click at [1083, 141] on icon "close" at bounding box center [1084, 144] width 14 height 14
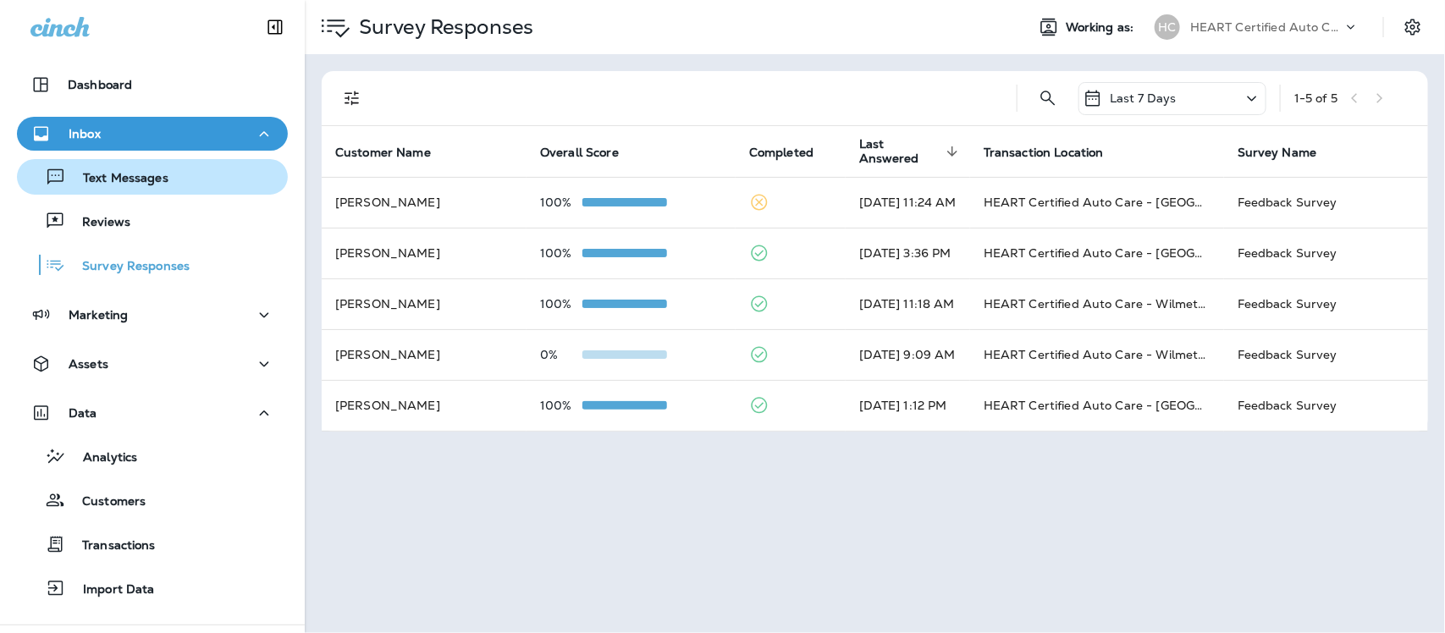
click at [102, 173] on p "Text Messages" at bounding box center [117, 179] width 102 height 16
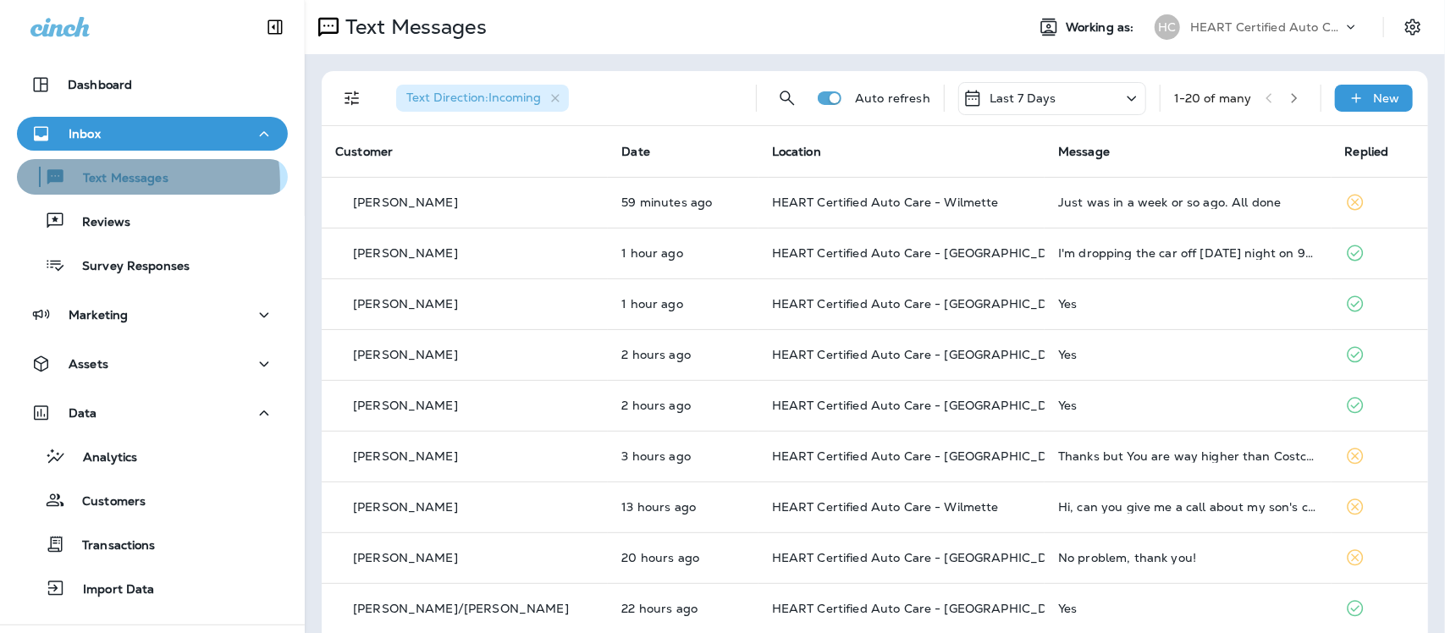
click at [113, 183] on p "Text Messages" at bounding box center [117, 179] width 102 height 16
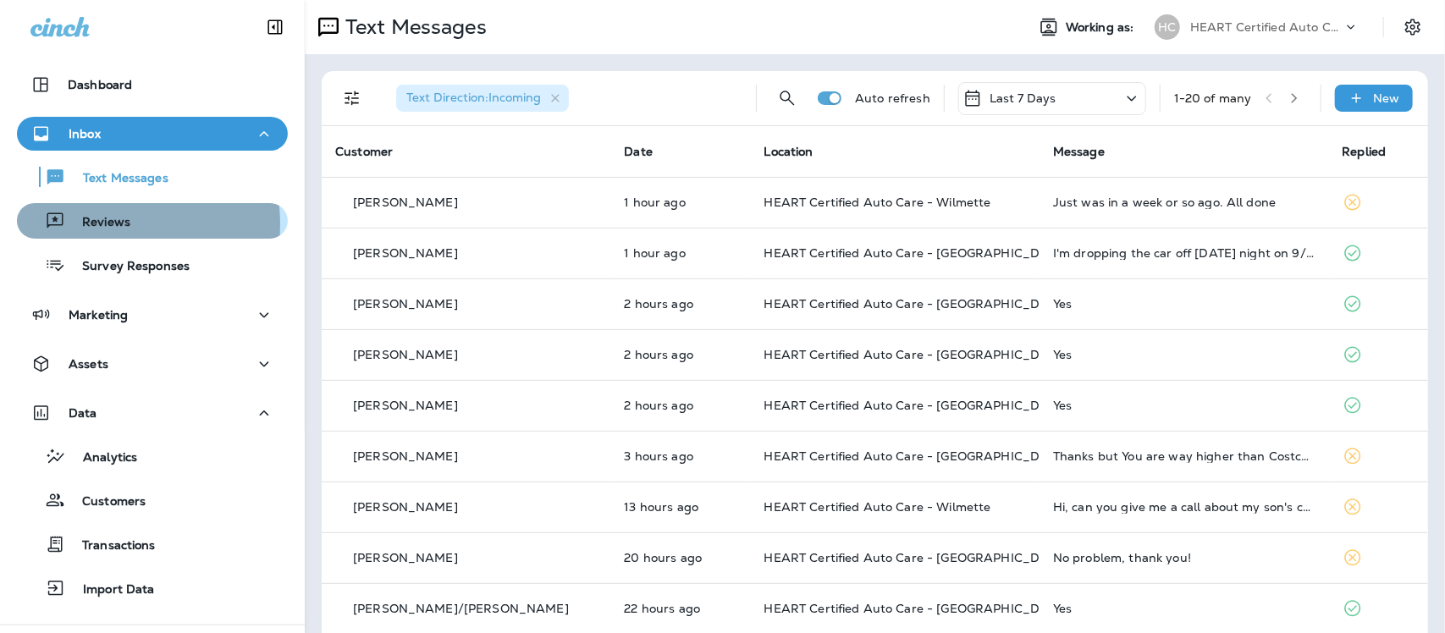
click at [91, 223] on p "Reviews" at bounding box center [97, 223] width 65 height 16
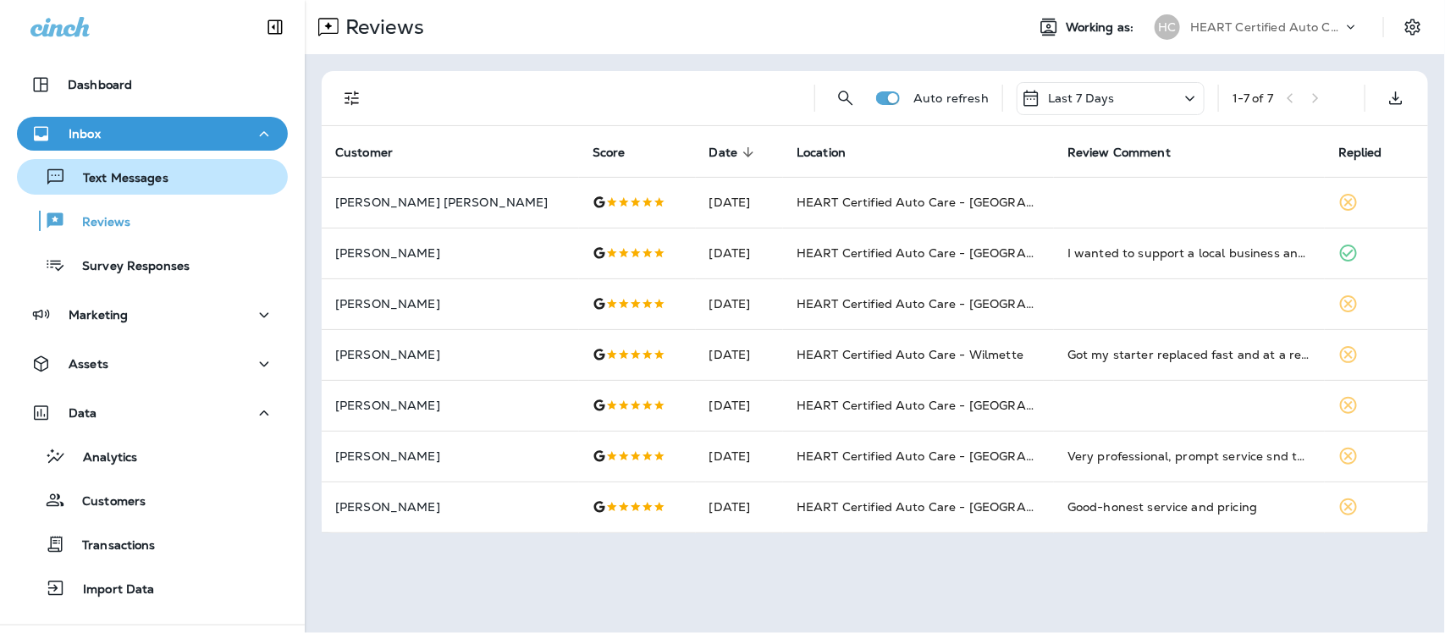
click at [125, 175] on p "Text Messages" at bounding box center [117, 179] width 102 height 16
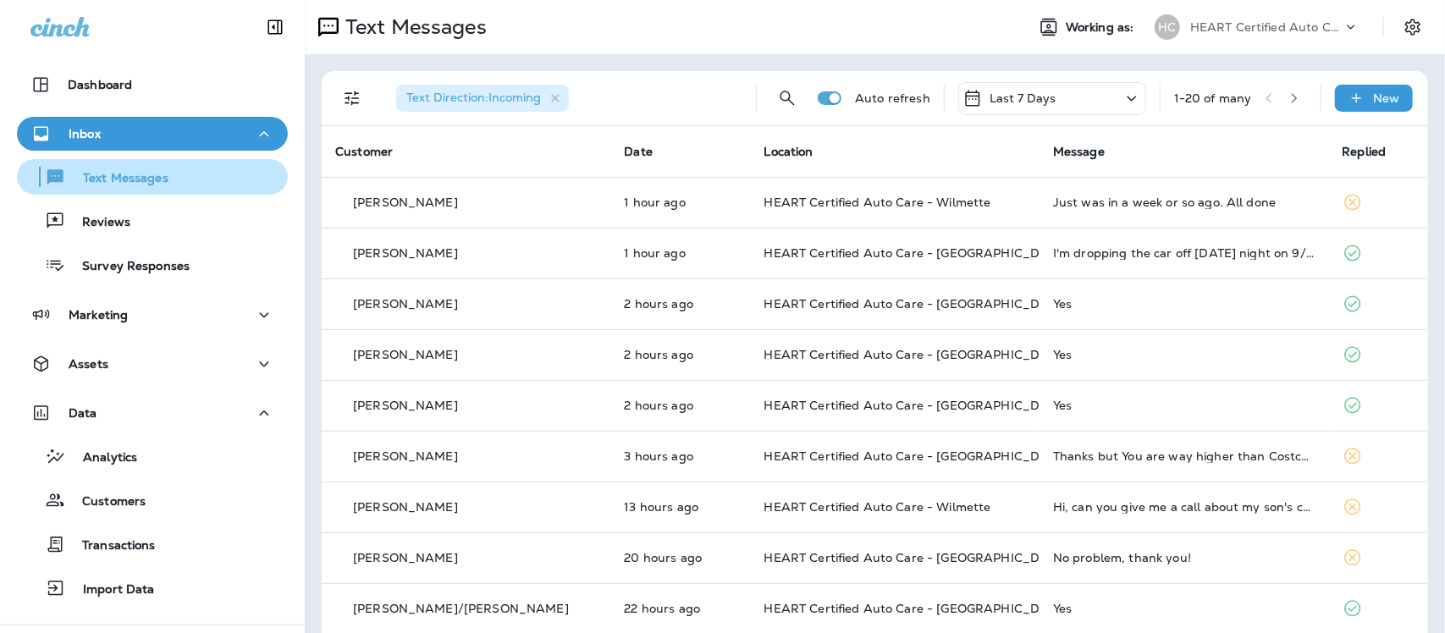
click at [127, 183] on p "Text Messages" at bounding box center [117, 179] width 102 height 16
